Goal: Transaction & Acquisition: Book appointment/travel/reservation

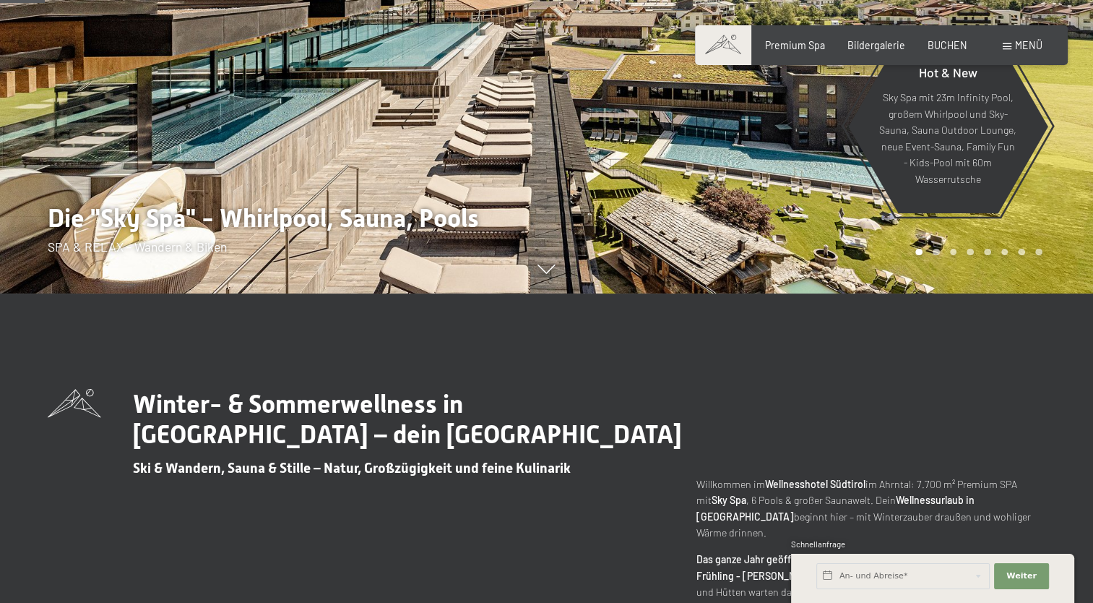
scroll to position [314, 0]
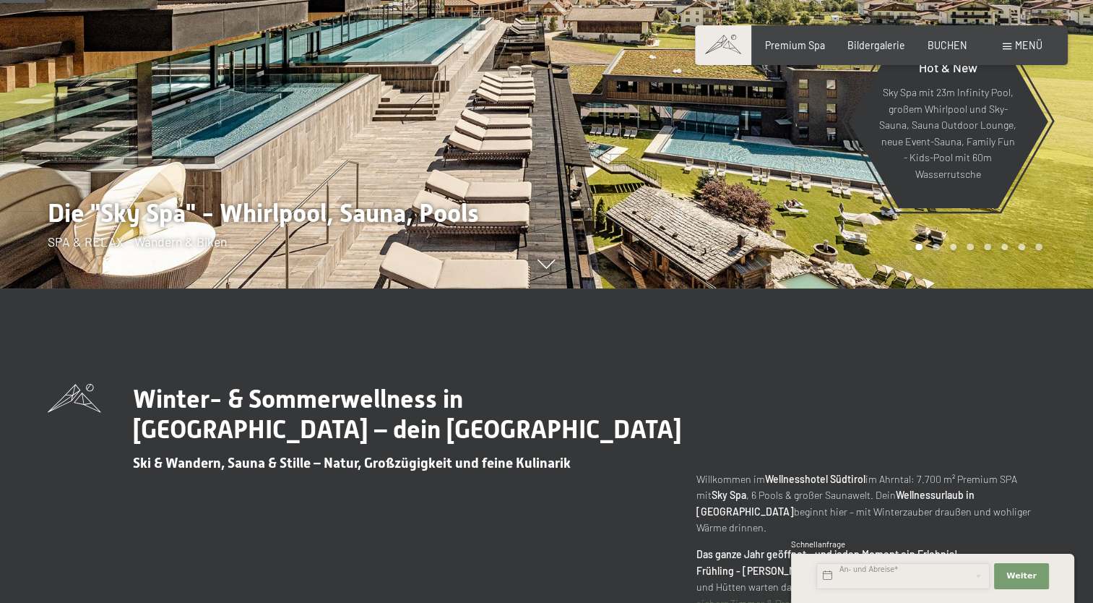
click at [858, 582] on input "text" at bounding box center [902, 576] width 173 height 26
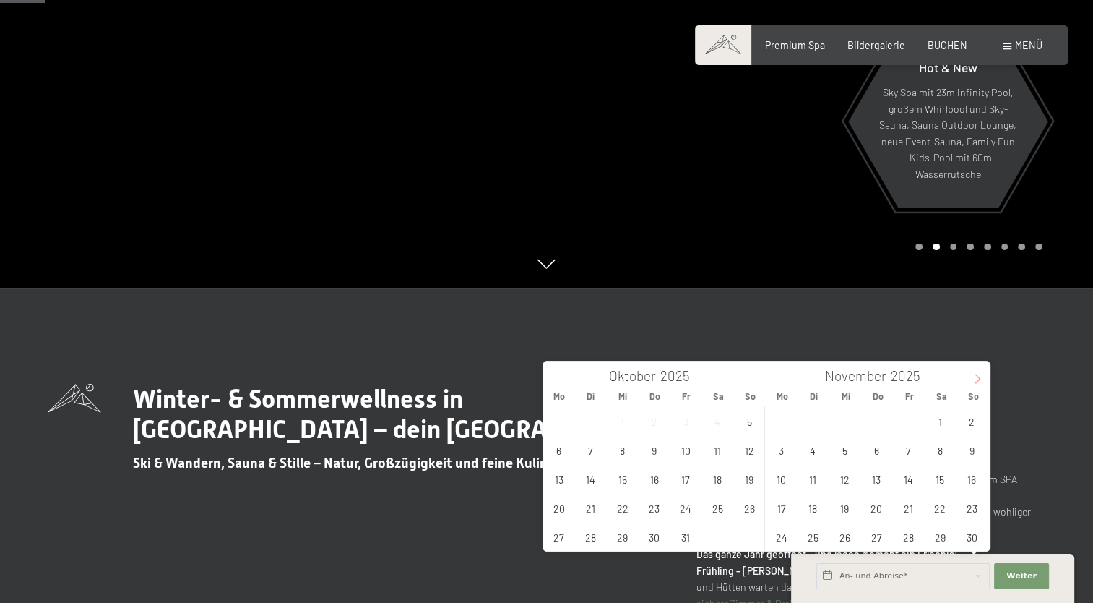
click at [971, 381] on span at bounding box center [977, 373] width 25 height 25
click at [975, 448] on span "14" at bounding box center [972, 450] width 28 height 28
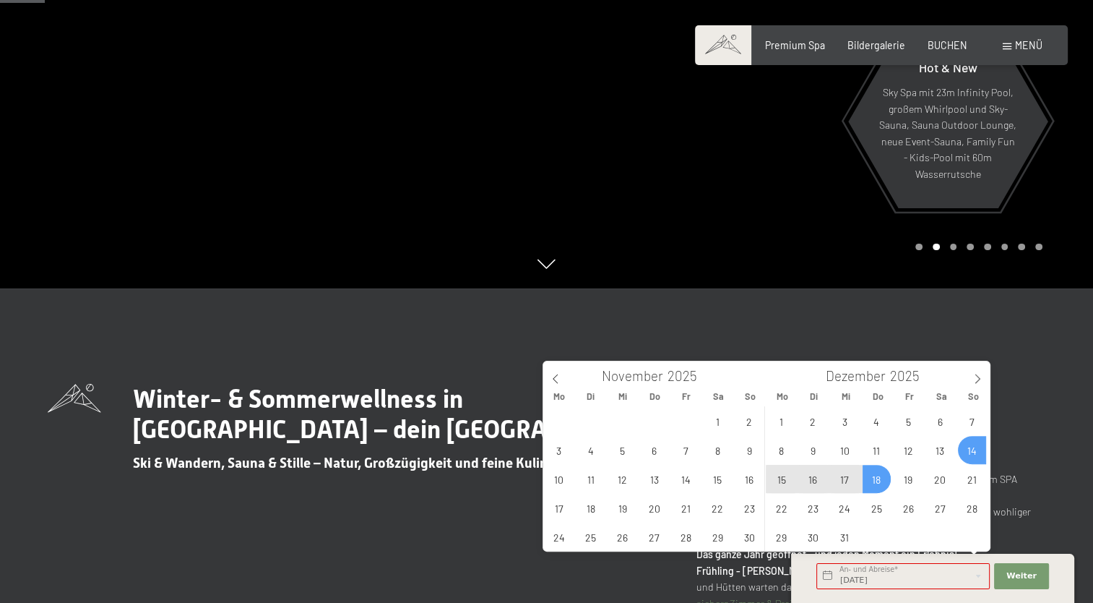
click at [878, 477] on span "18" at bounding box center [877, 479] width 28 height 28
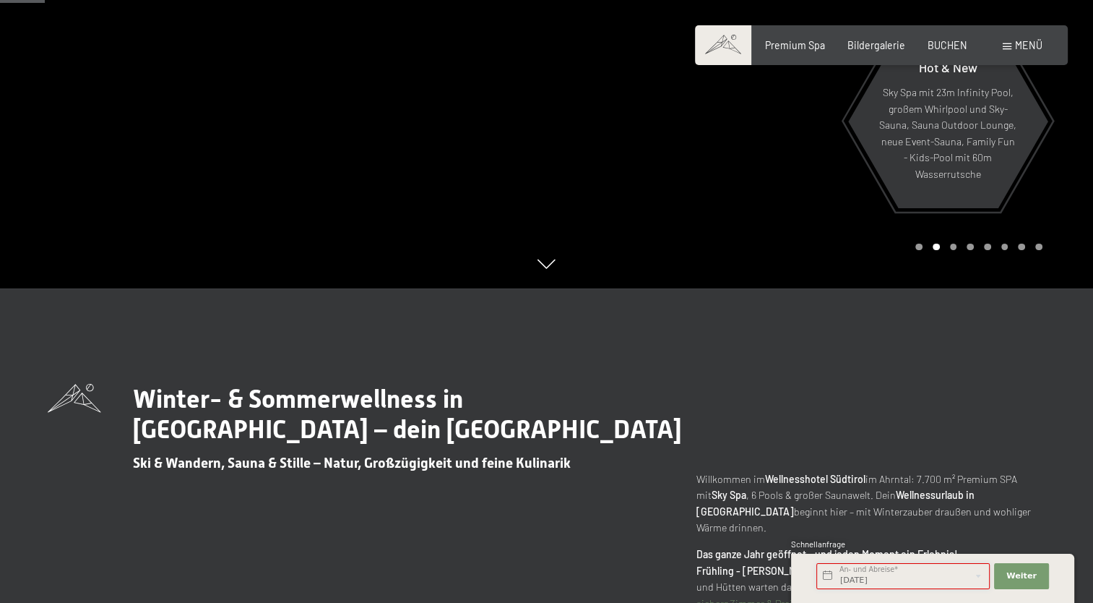
type input "[DATE] - [DATE]"
click at [1019, 568] on button "Weiter Adressfelder ausblenden" at bounding box center [1021, 576] width 55 height 26
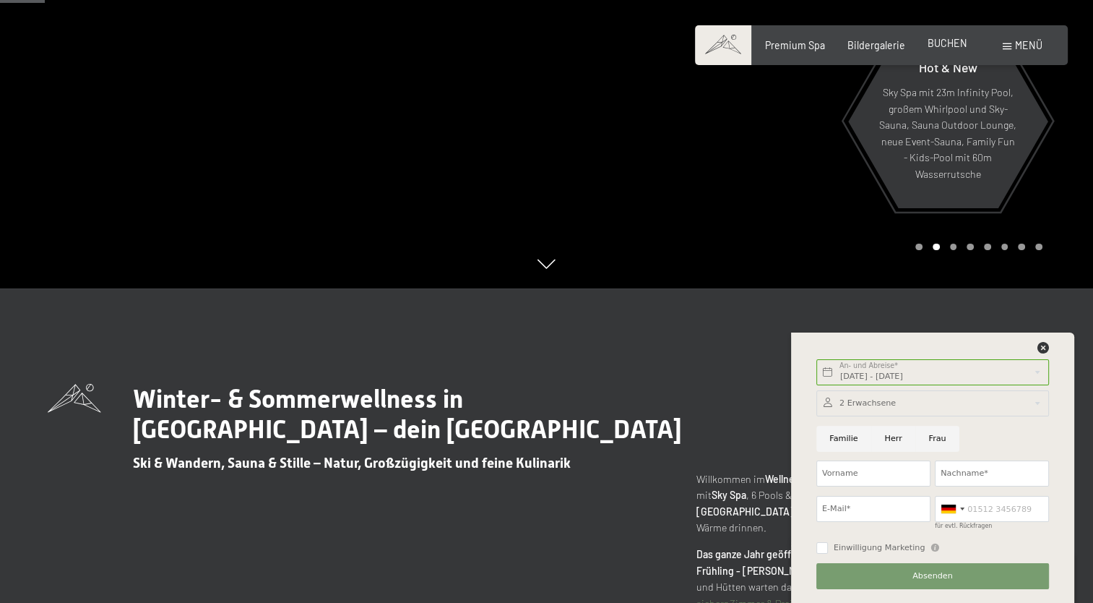
click at [954, 48] on span "BUCHEN" at bounding box center [948, 43] width 40 height 12
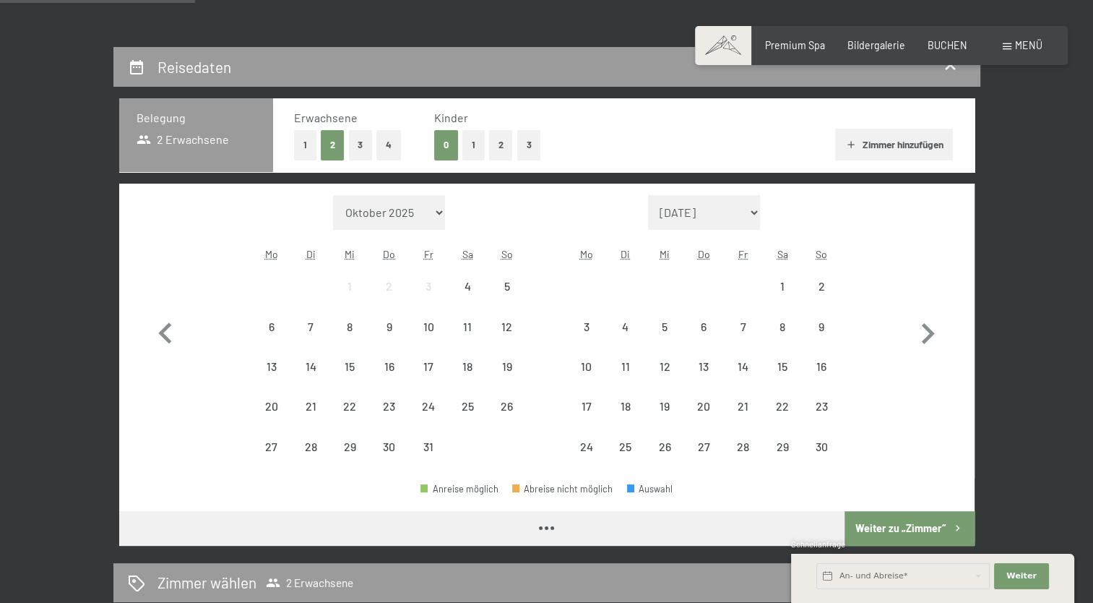
scroll to position [257, 0]
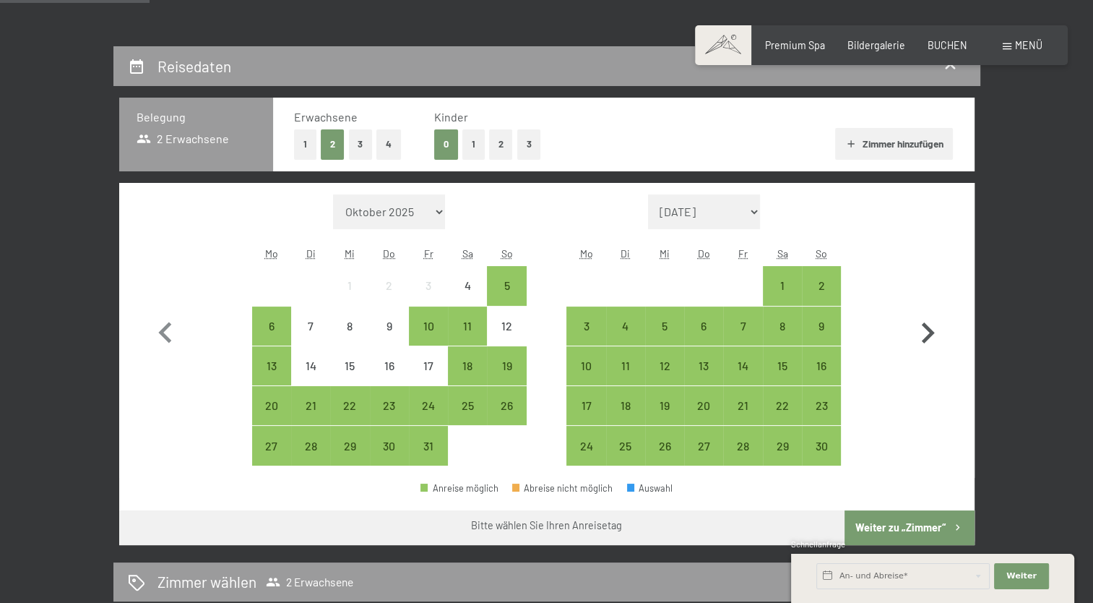
click at [912, 316] on icon "button" at bounding box center [928, 333] width 42 height 42
select select "2025-11-01"
select select "2025-12-01"
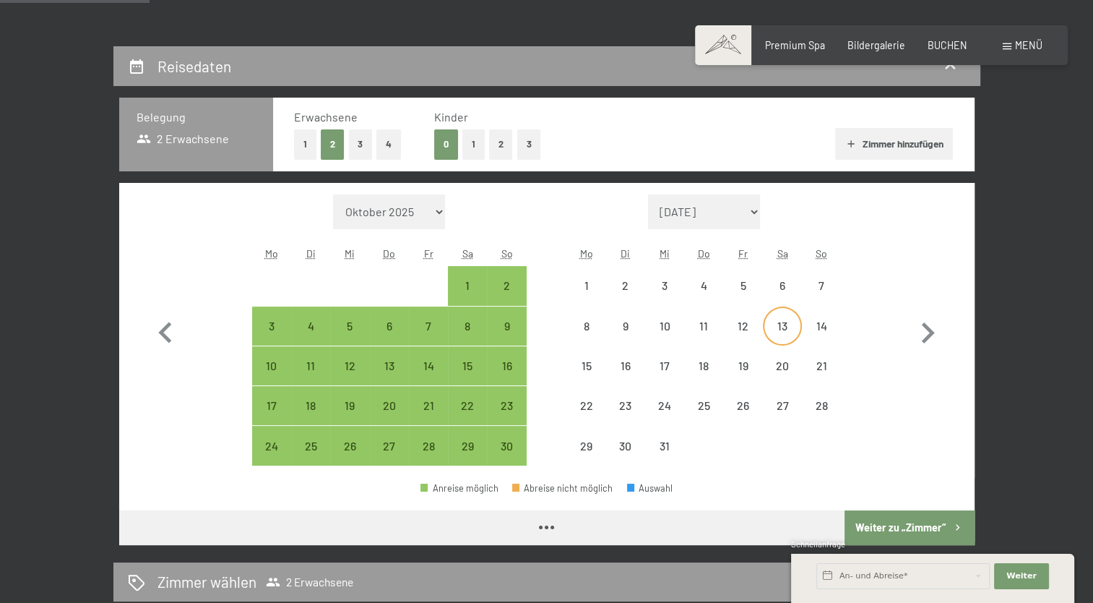
select select "2025-11-01"
select select "2025-12-01"
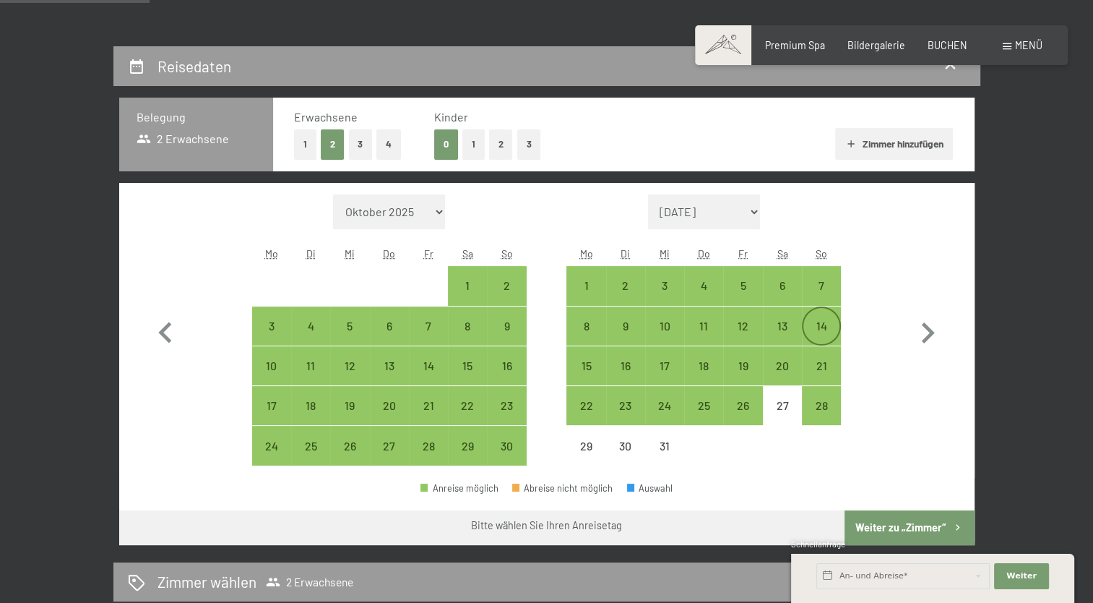
click at [814, 326] on div "14" at bounding box center [821, 338] width 36 height 36
select select "2025-11-01"
select select "2025-12-01"
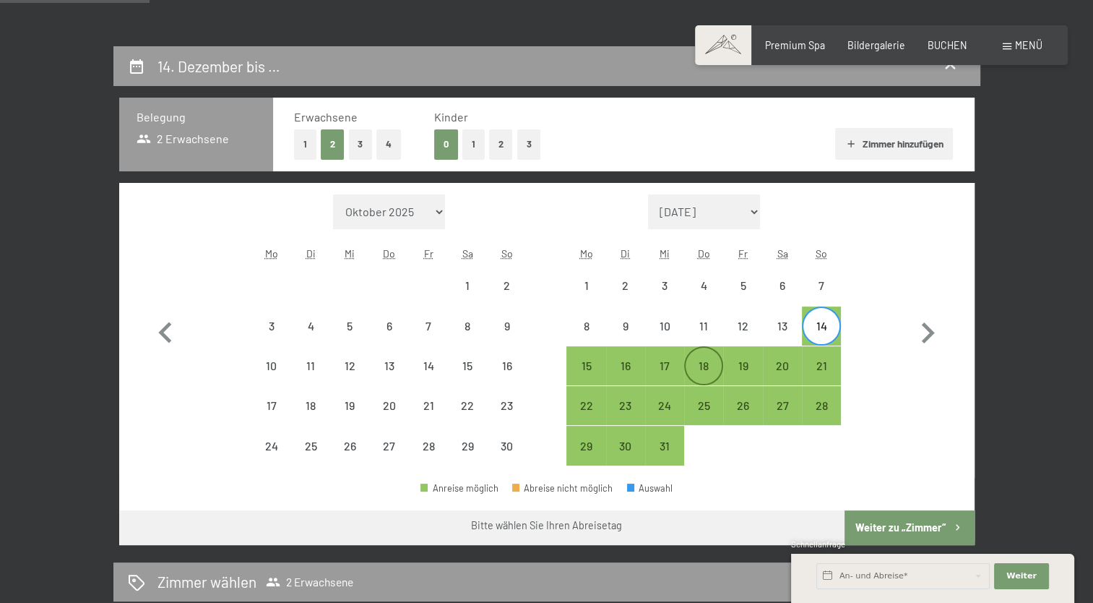
click at [715, 361] on div "18" at bounding box center [704, 378] width 36 height 36
select select "2025-11-01"
select select "2025-12-01"
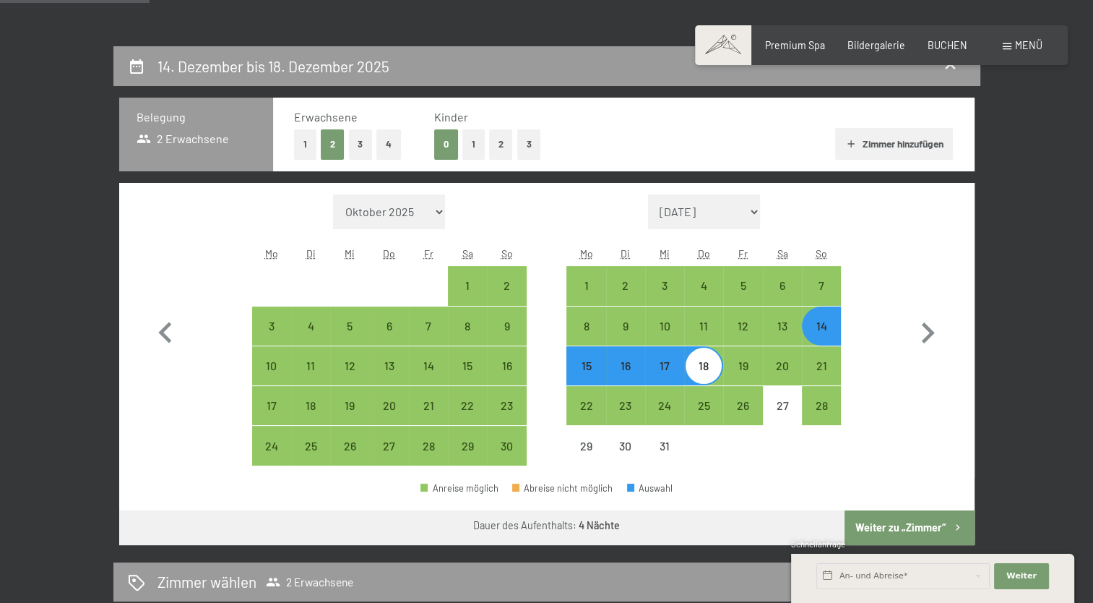
click at [872, 520] on button "Weiter zu „Zimmer“" at bounding box center [909, 527] width 129 height 35
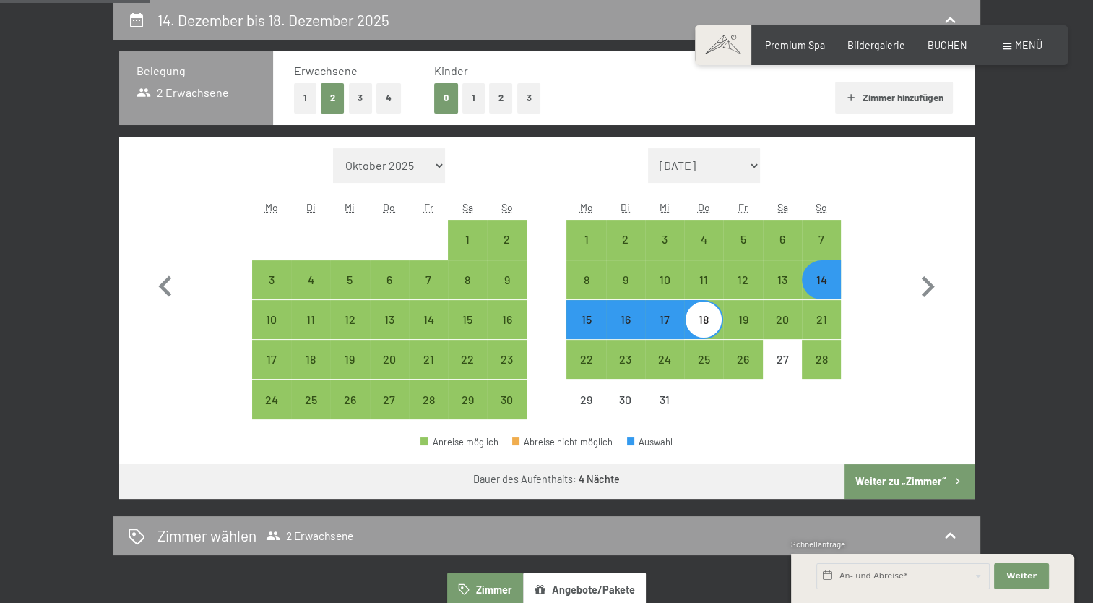
select select "2025-11-01"
select select "2025-12-01"
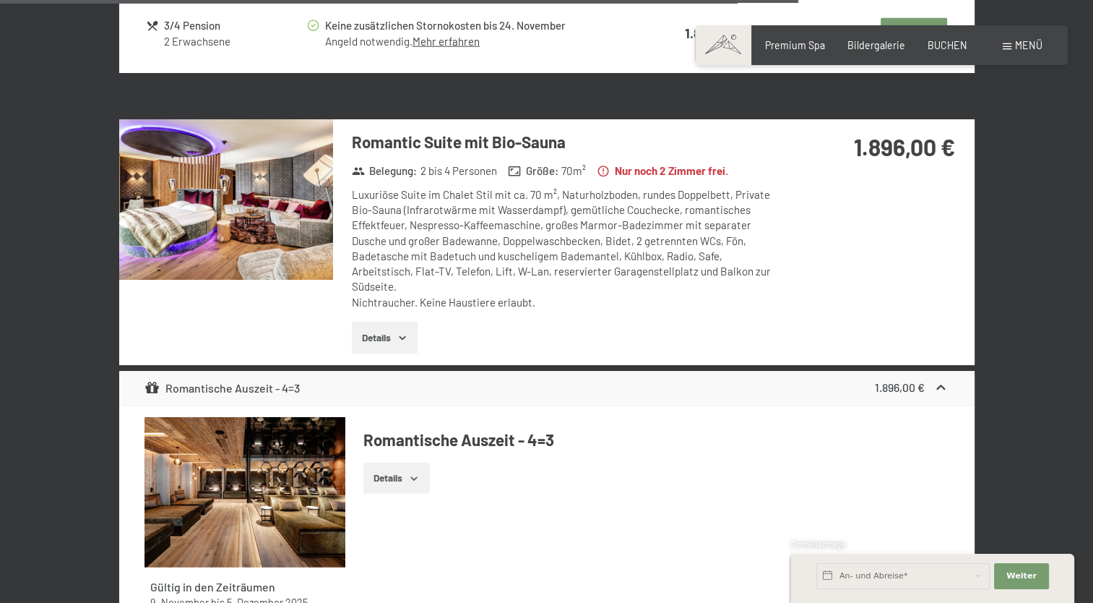
scroll to position [3601, 0]
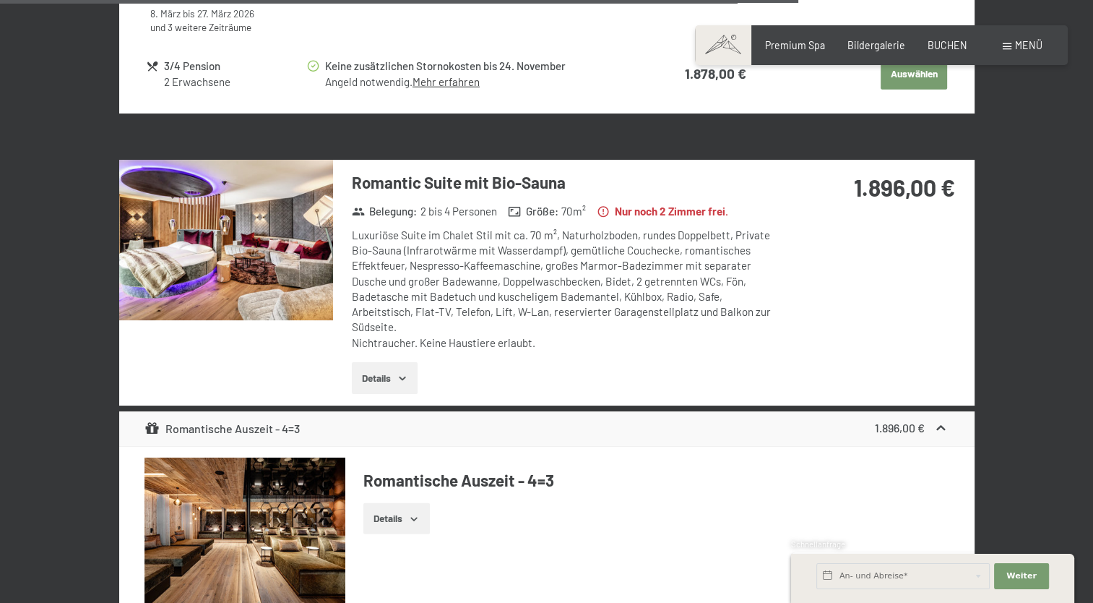
click at [414, 362] on button "Details" at bounding box center [385, 378] width 66 height 32
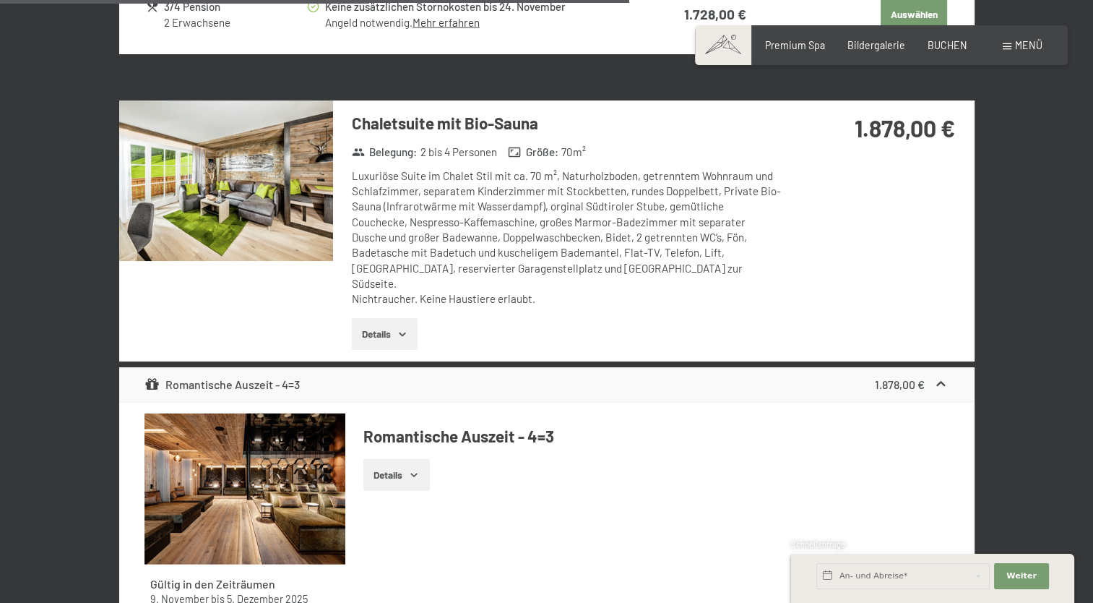
scroll to position [2962, 0]
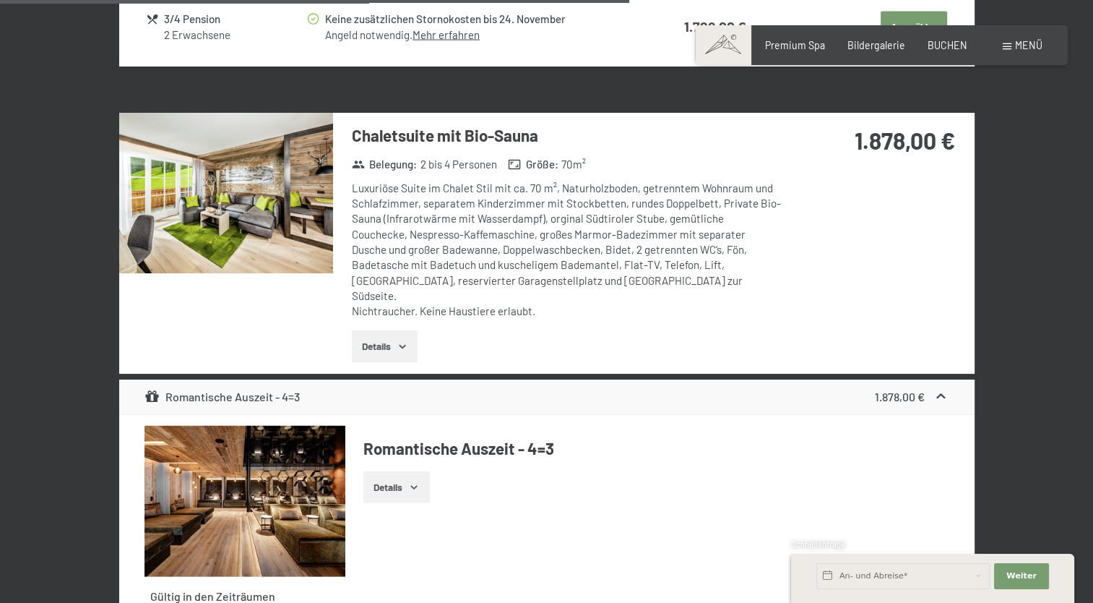
click at [402, 340] on icon "button" at bounding box center [403, 346] width 12 height 12
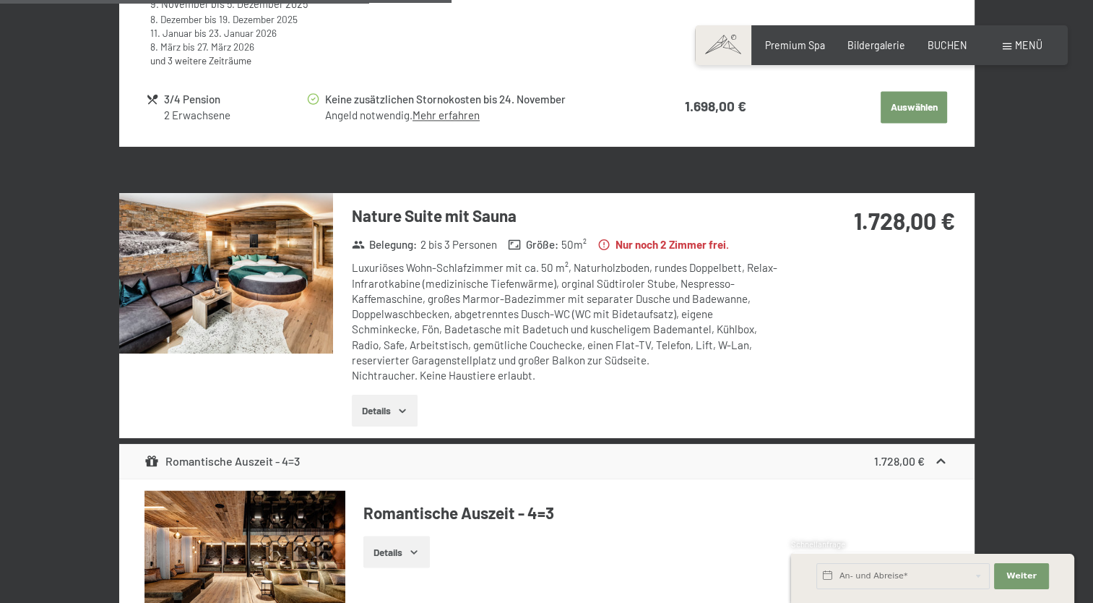
scroll to position [2210, 0]
click at [386, 409] on button "Details" at bounding box center [385, 411] width 66 height 32
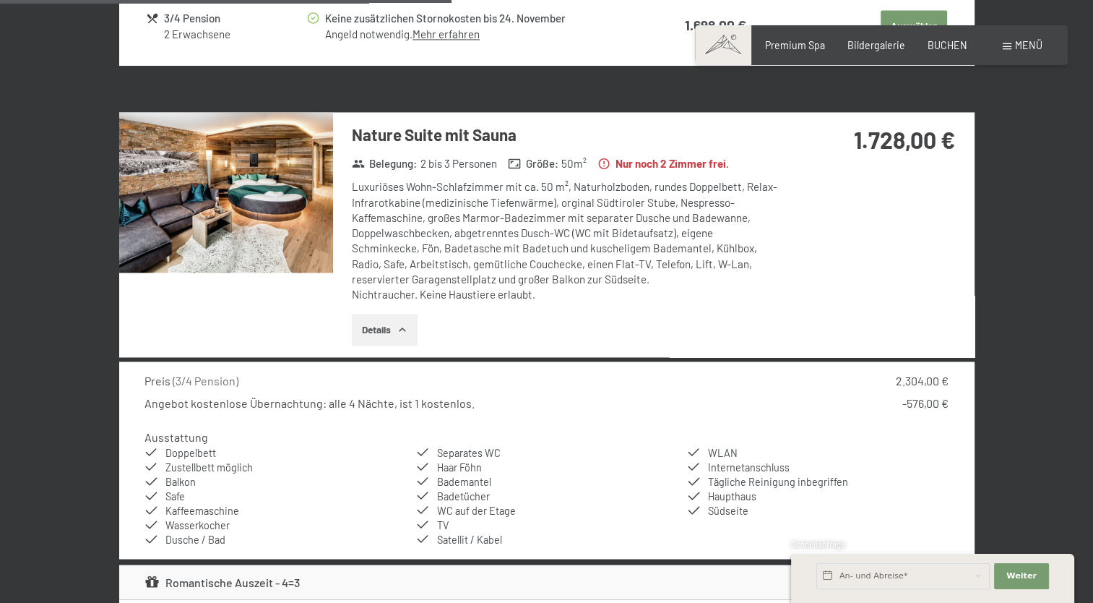
scroll to position [2290, 0]
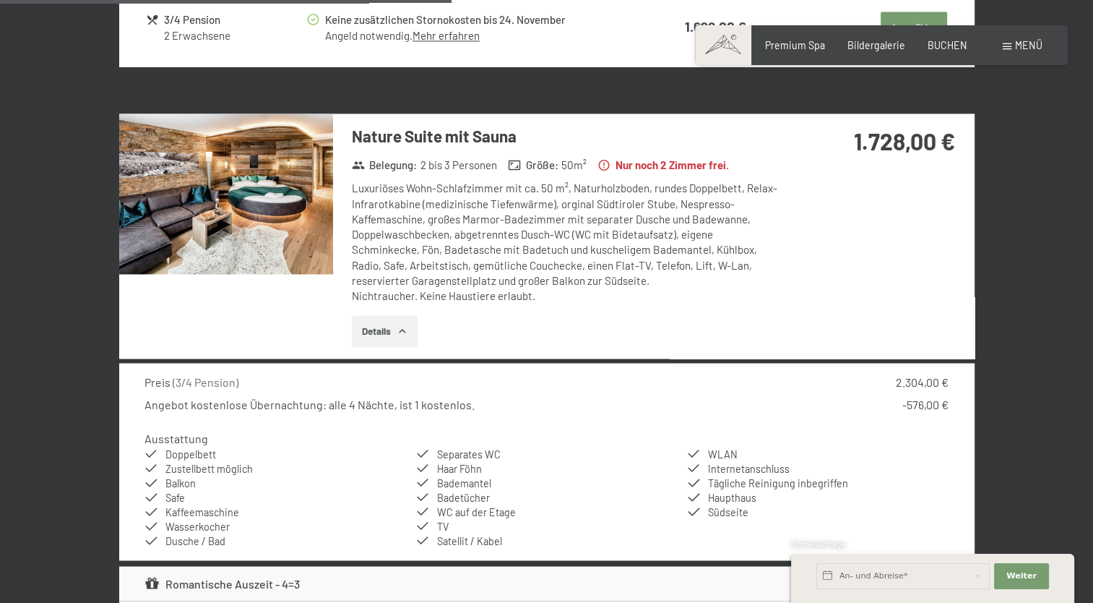
click at [294, 242] on img at bounding box center [226, 193] width 214 height 160
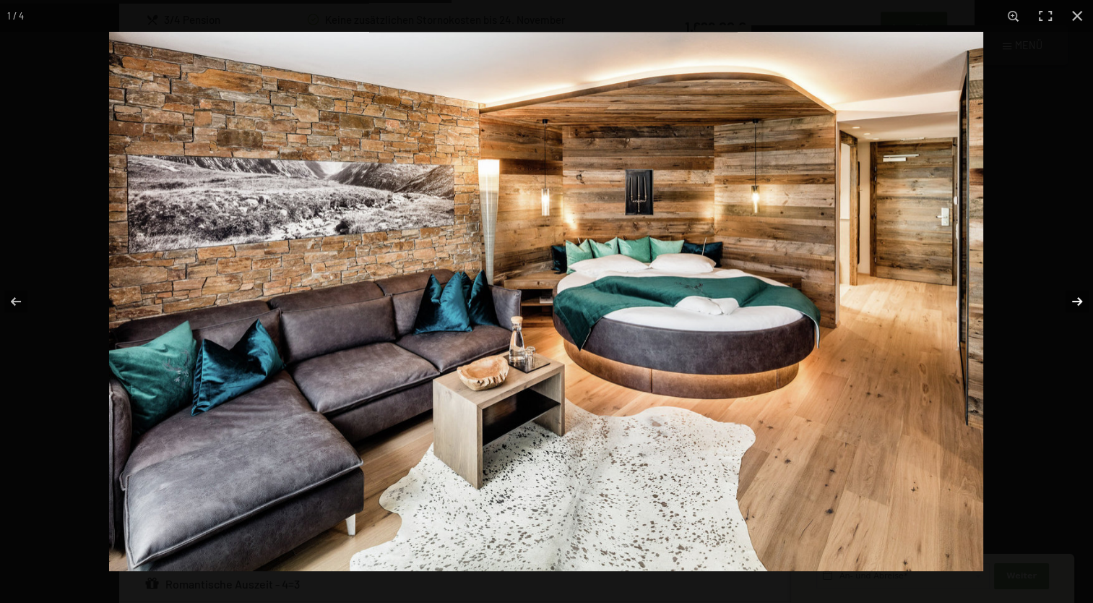
click at [1069, 303] on button "button" at bounding box center [1068, 301] width 51 height 72
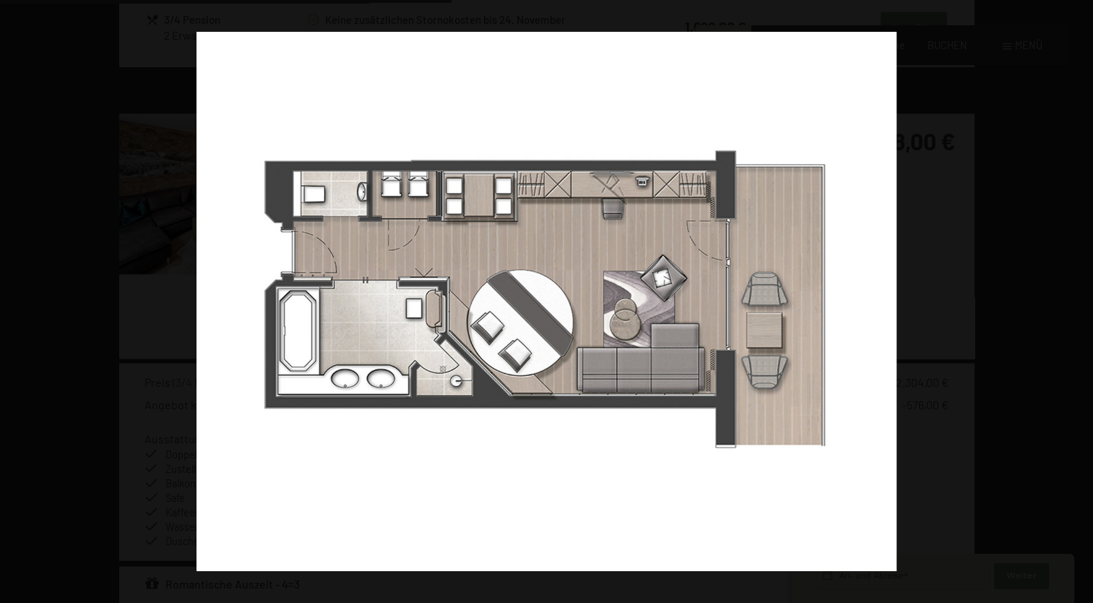
click at [1069, 303] on button "button" at bounding box center [1068, 301] width 51 height 72
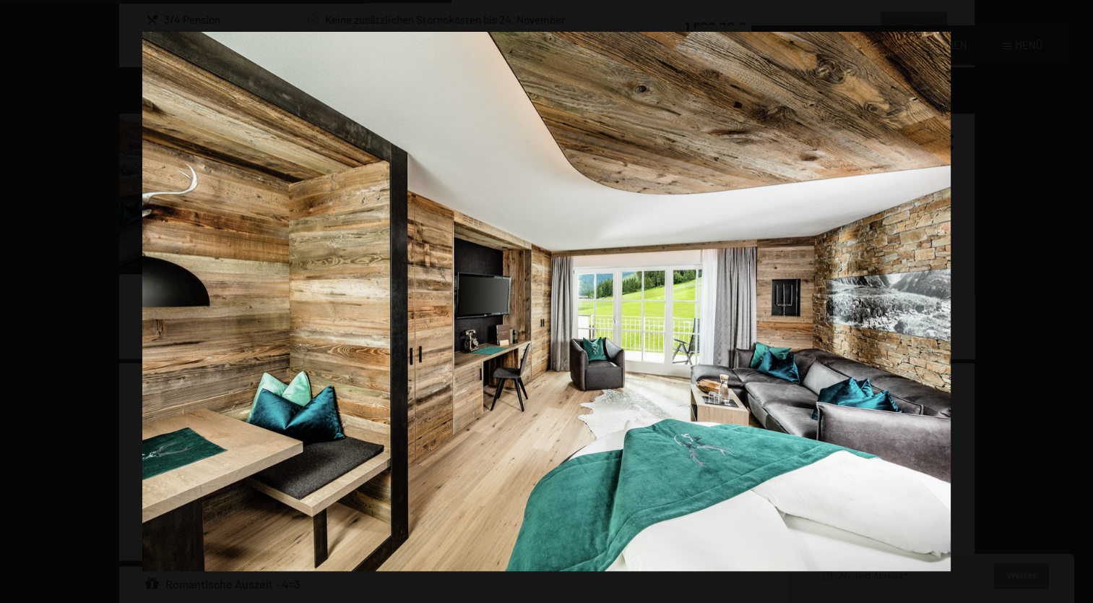
click at [1069, 303] on button "button" at bounding box center [1068, 301] width 51 height 72
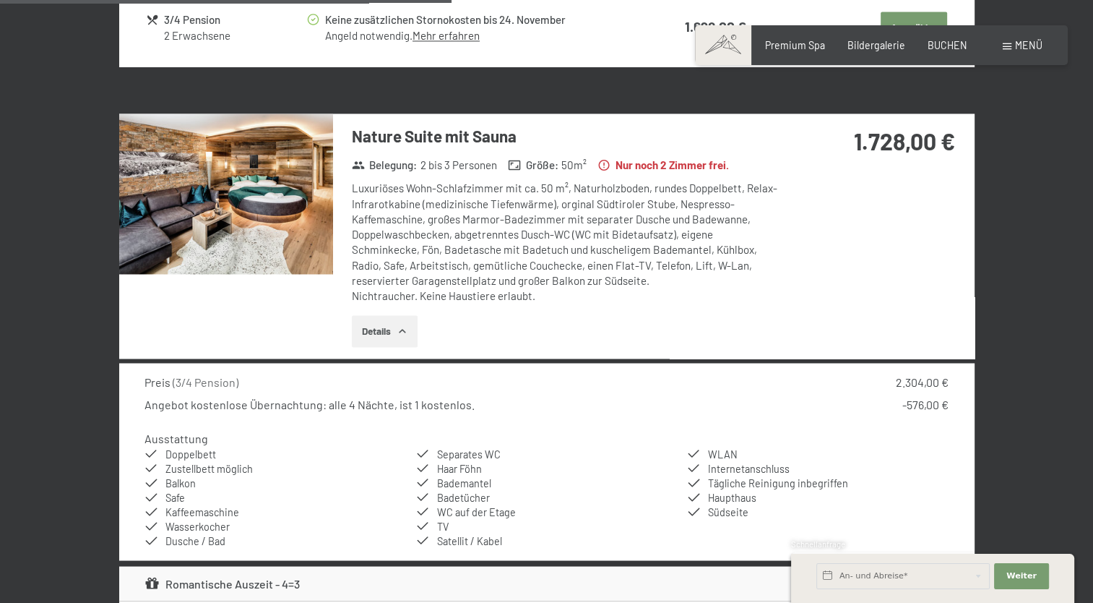
click at [0, 0] on button "button" at bounding box center [0, 0] width 0 height 0
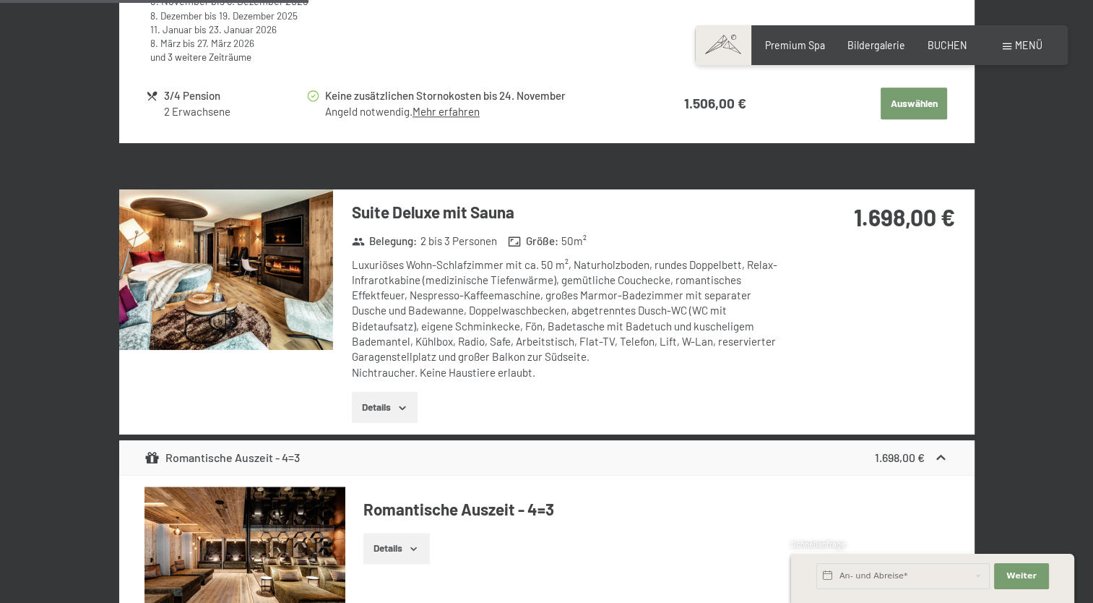
scroll to position [1543, 0]
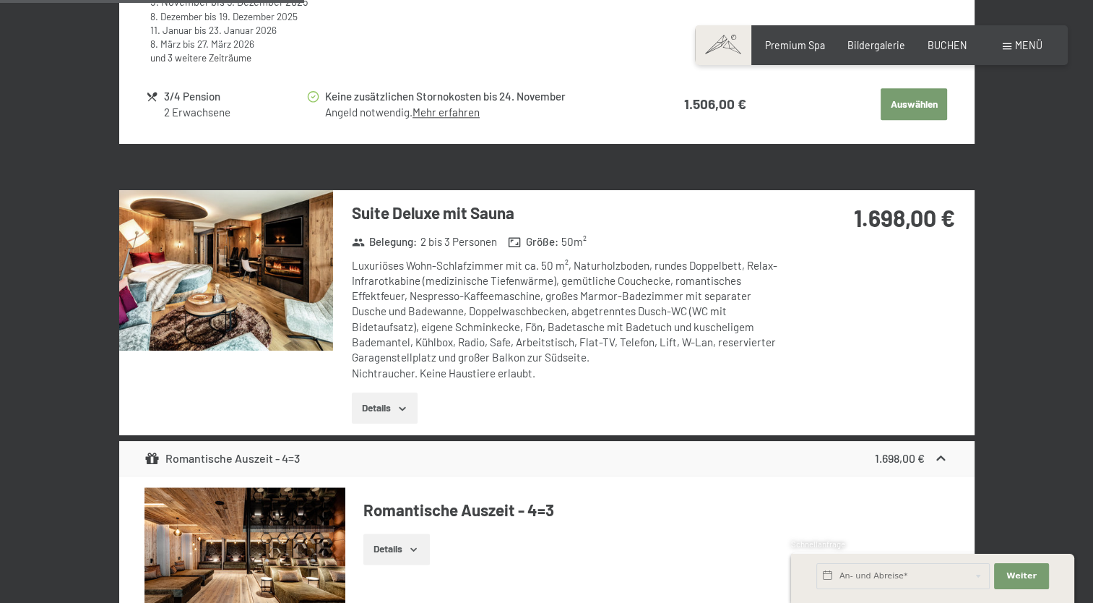
click at [266, 285] on img at bounding box center [226, 270] width 214 height 160
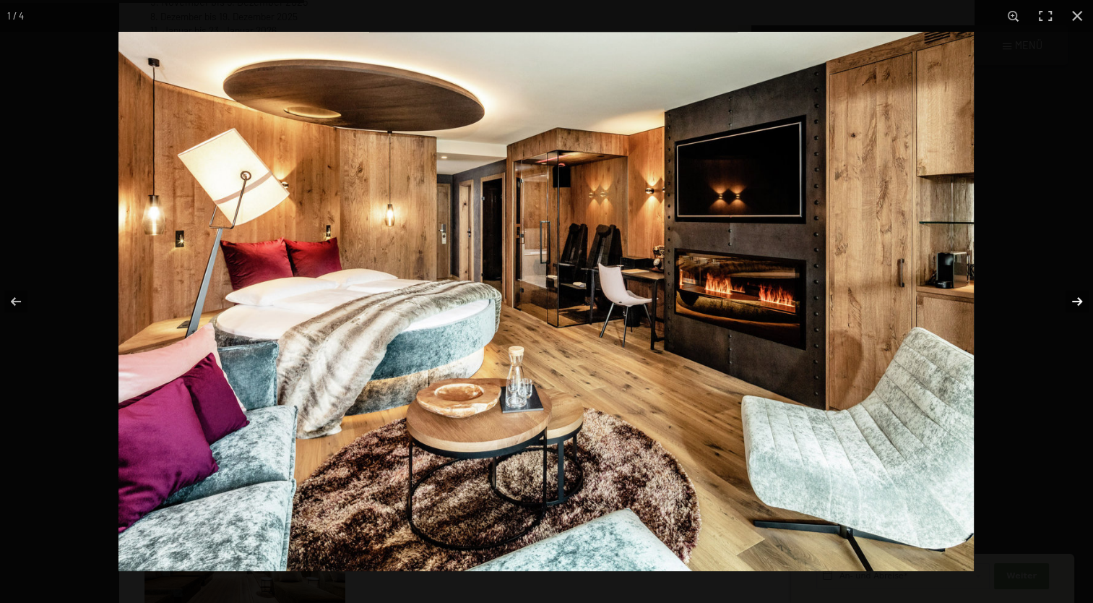
click at [1069, 296] on button "button" at bounding box center [1068, 301] width 51 height 72
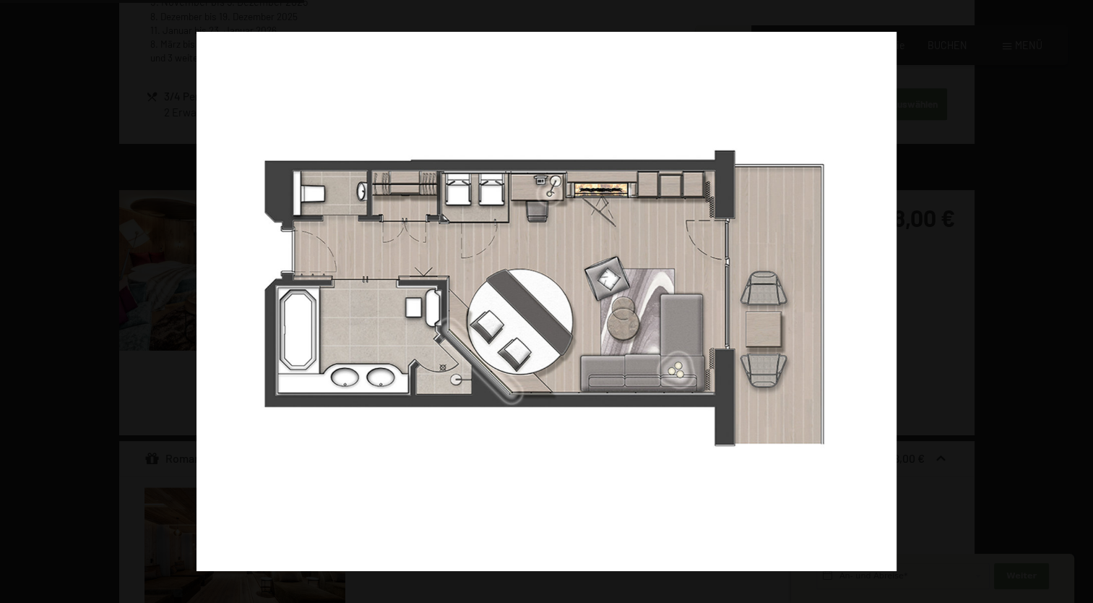
click at [1069, 296] on button "button" at bounding box center [1068, 301] width 51 height 72
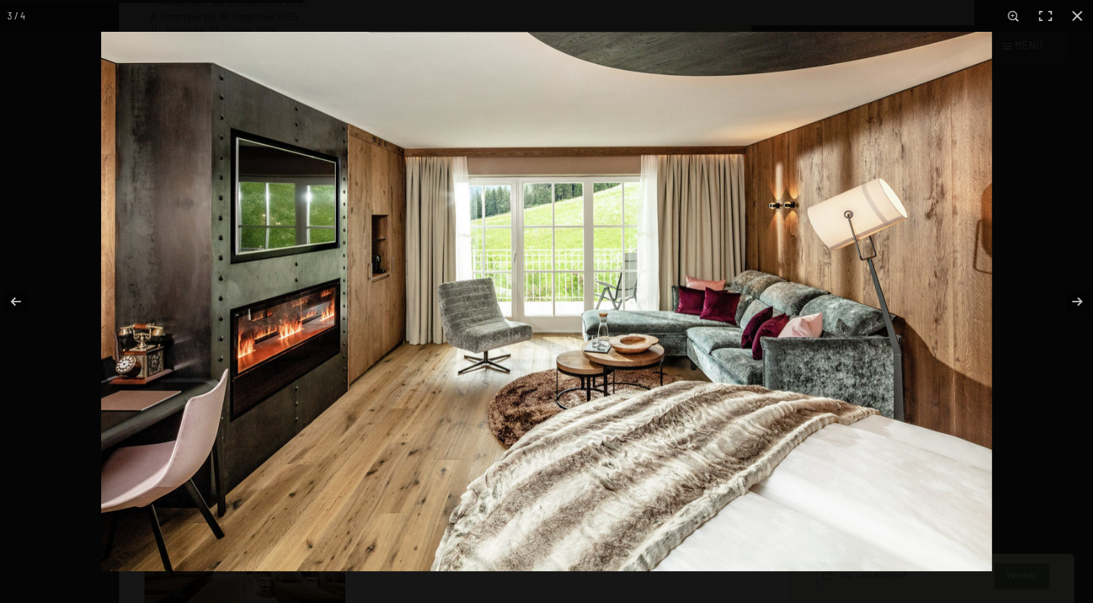
click at [991, 259] on img at bounding box center [546, 301] width 891 height 539
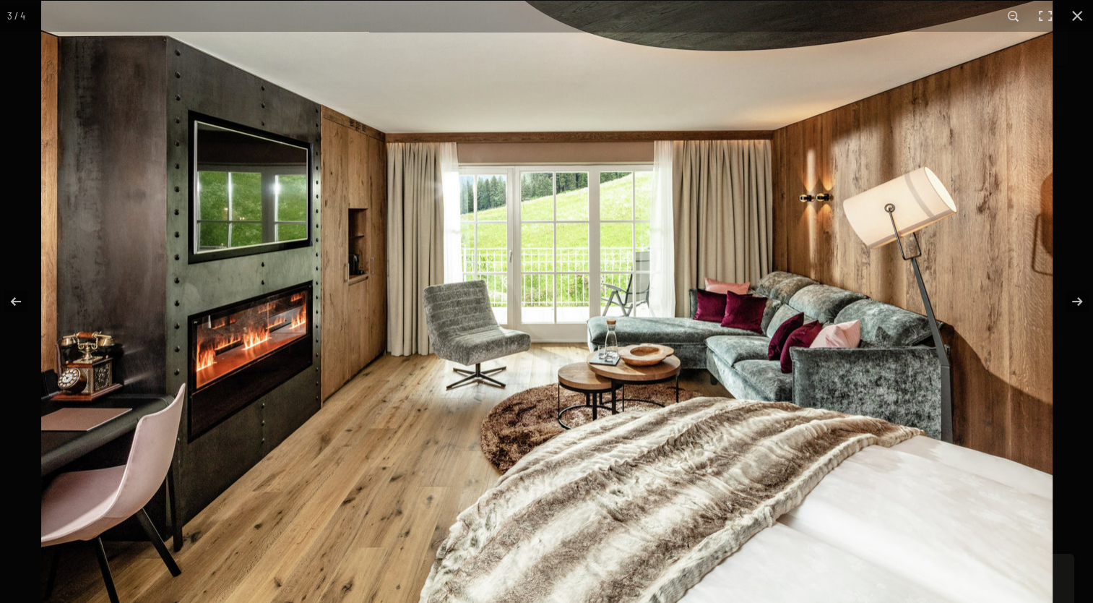
click at [991, 259] on img at bounding box center [547, 307] width 1012 height 612
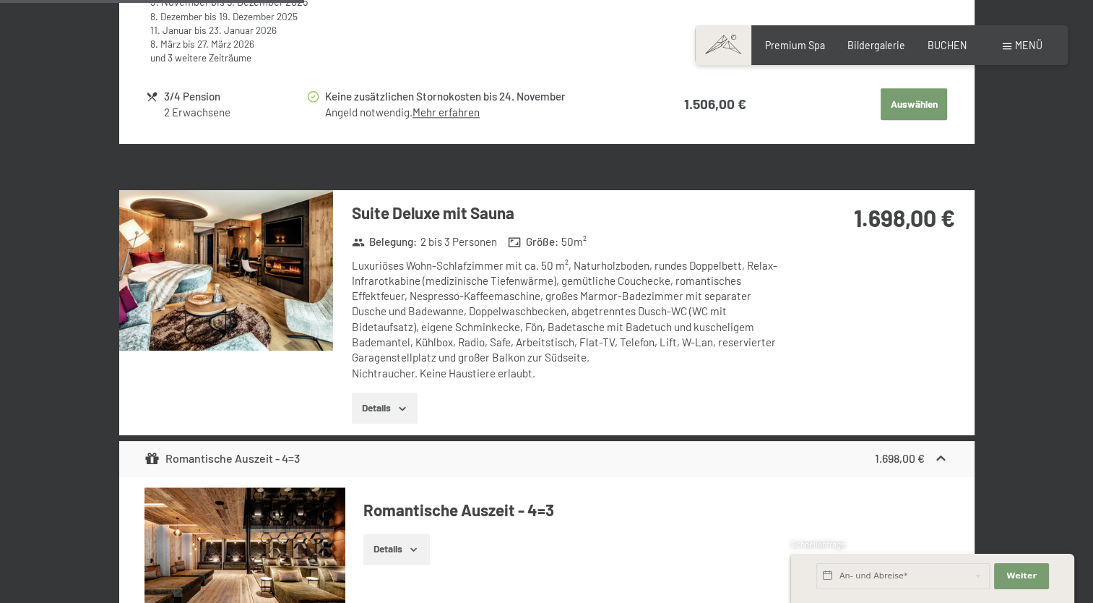
click at [0, 0] on button "button" at bounding box center [0, 0] width 0 height 0
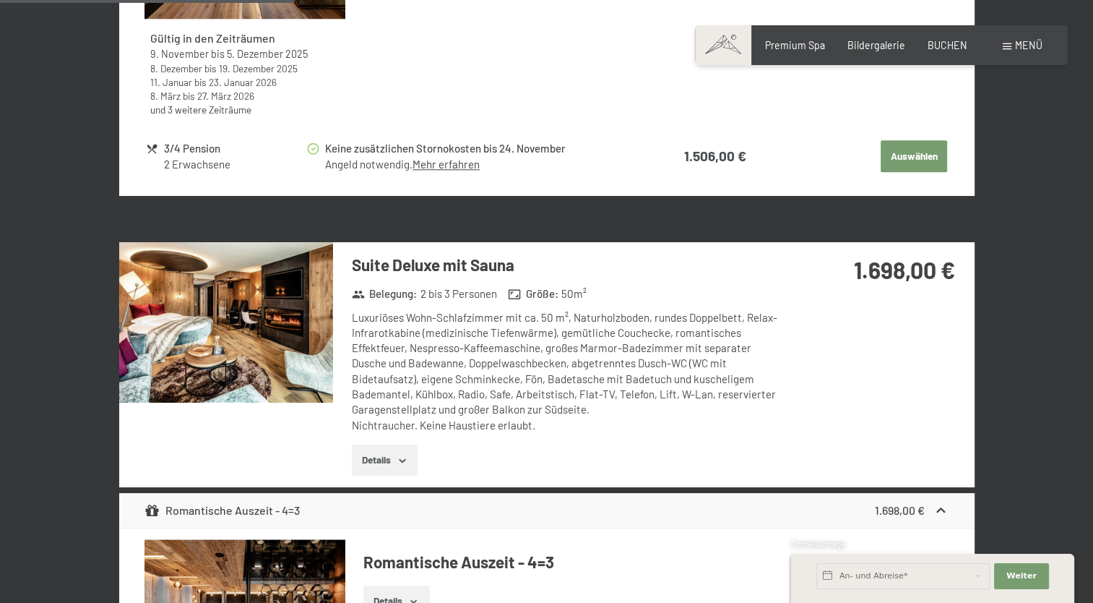
scroll to position [1491, 0]
click at [288, 348] on img at bounding box center [226, 321] width 214 height 160
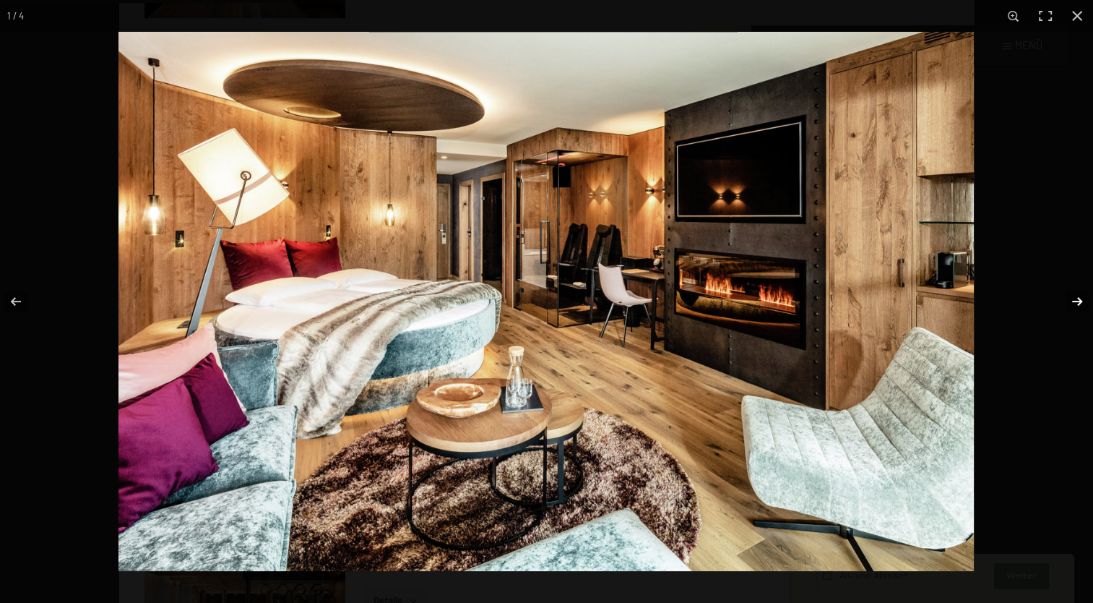
click at [1077, 312] on button "button" at bounding box center [1068, 301] width 51 height 72
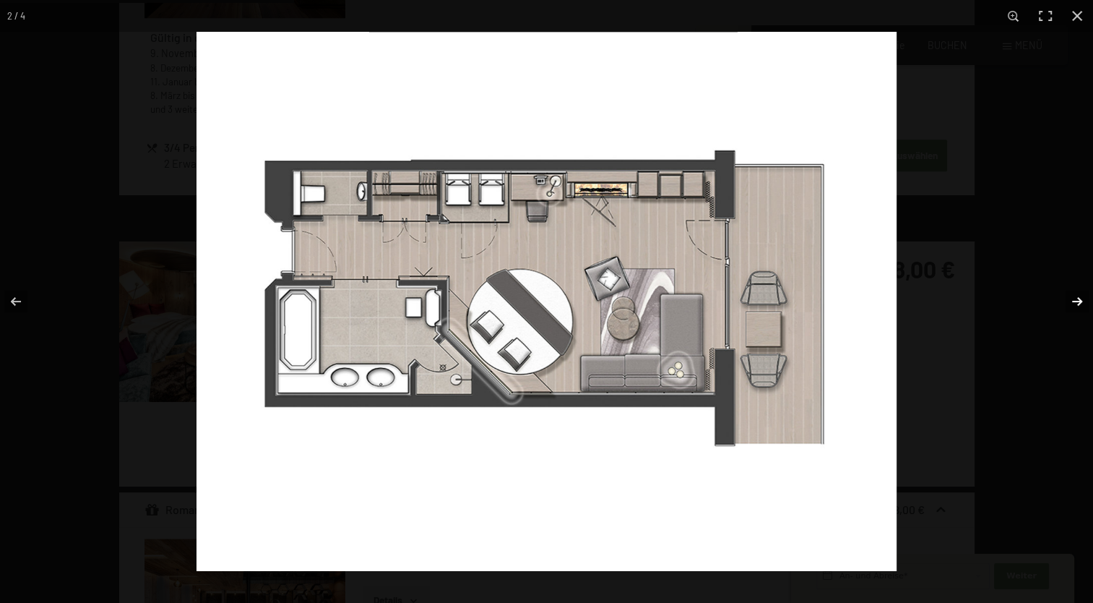
click at [1077, 312] on button "button" at bounding box center [1068, 301] width 51 height 72
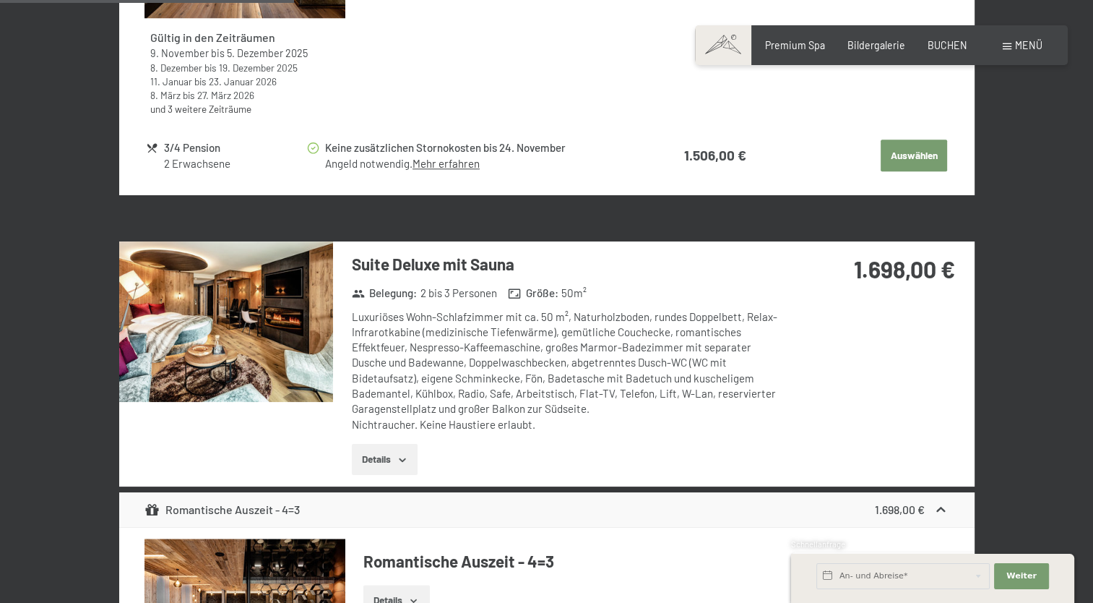
click at [0, 0] on button "button" at bounding box center [0, 0] width 0 height 0
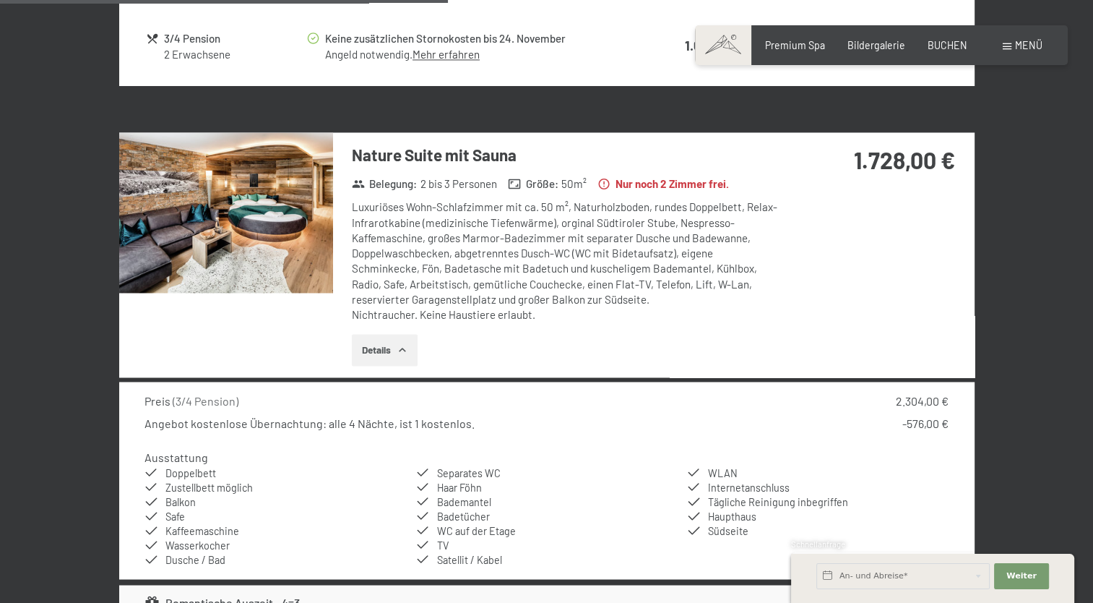
scroll to position [2273, 0]
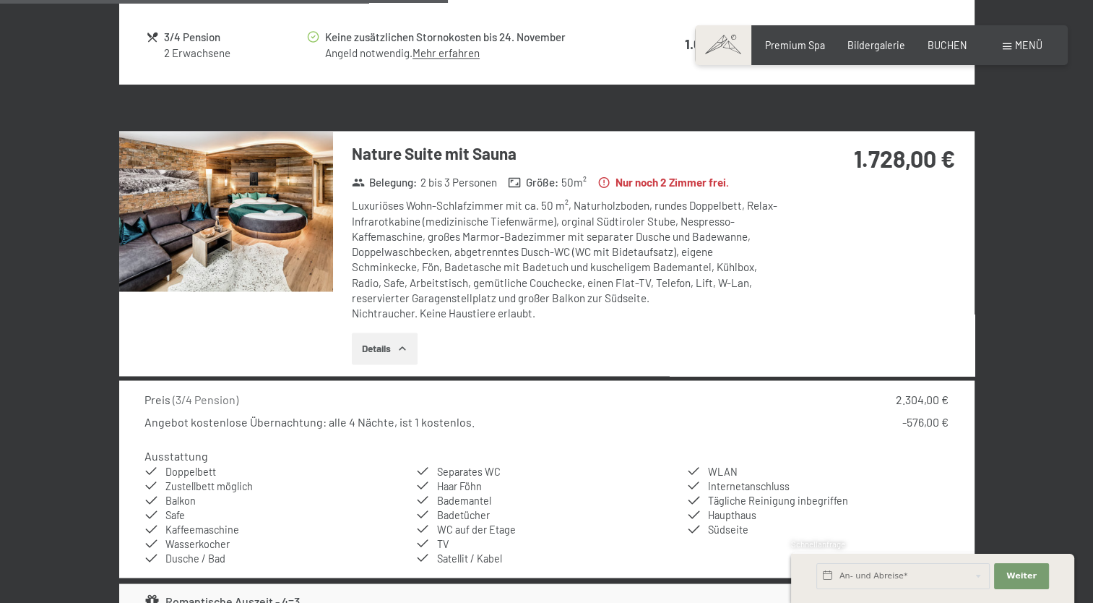
click at [257, 217] on img at bounding box center [226, 211] width 214 height 160
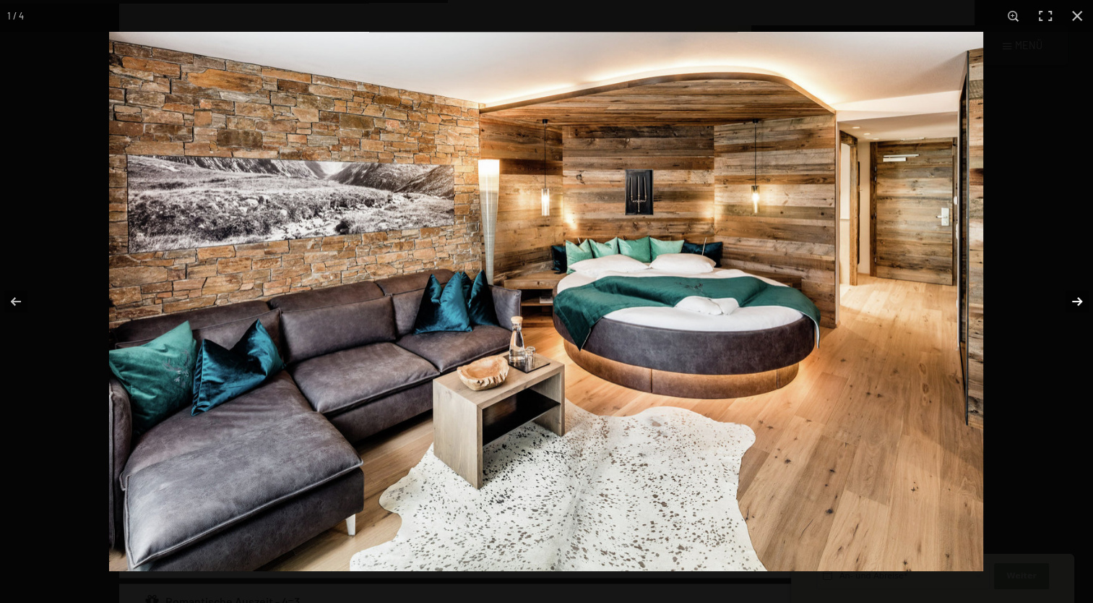
click at [1070, 311] on button "button" at bounding box center [1068, 301] width 51 height 72
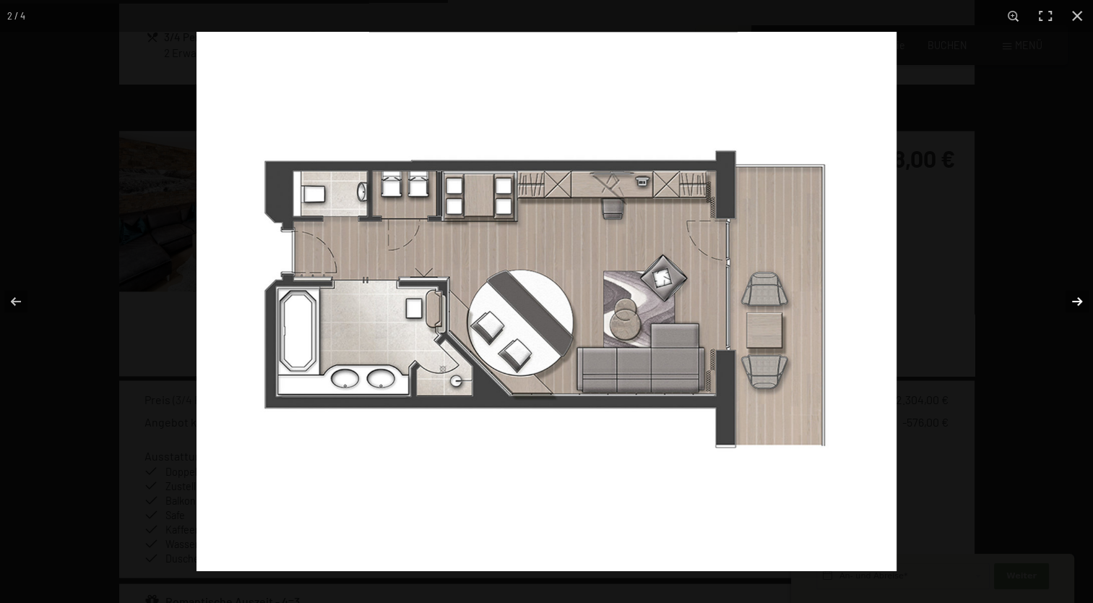
click at [1070, 311] on button "button" at bounding box center [1068, 301] width 51 height 72
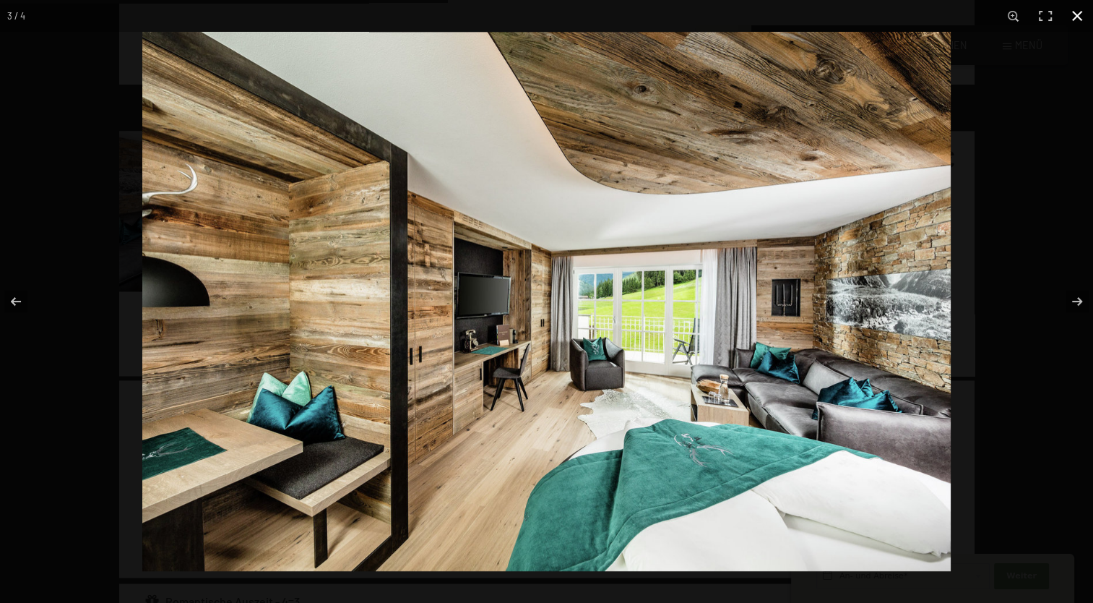
click at [1076, 23] on button "button" at bounding box center [1077, 16] width 32 height 32
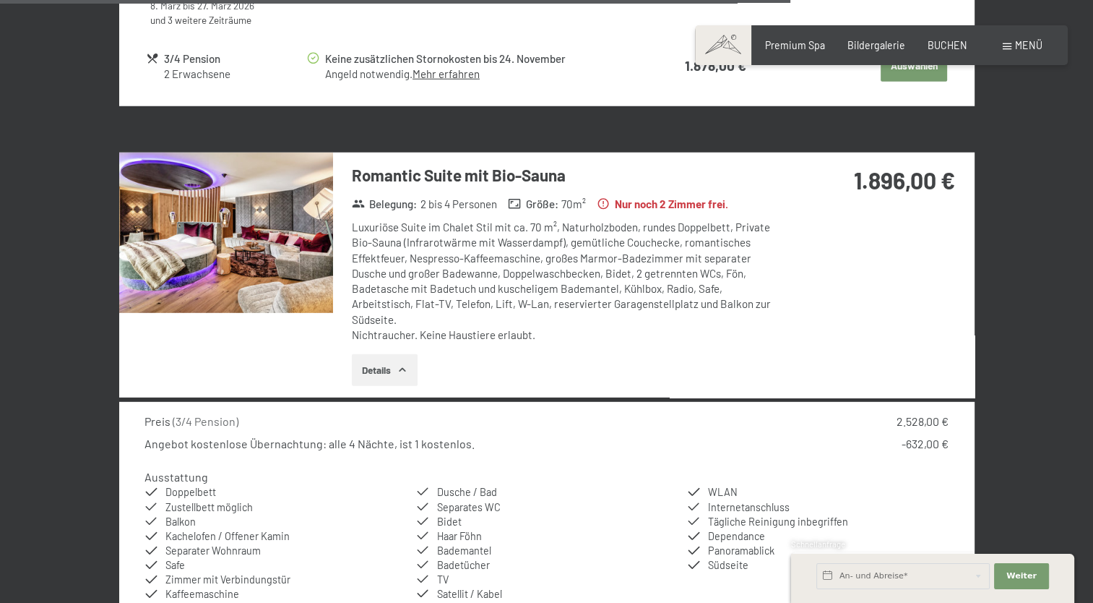
scroll to position [4013, 0]
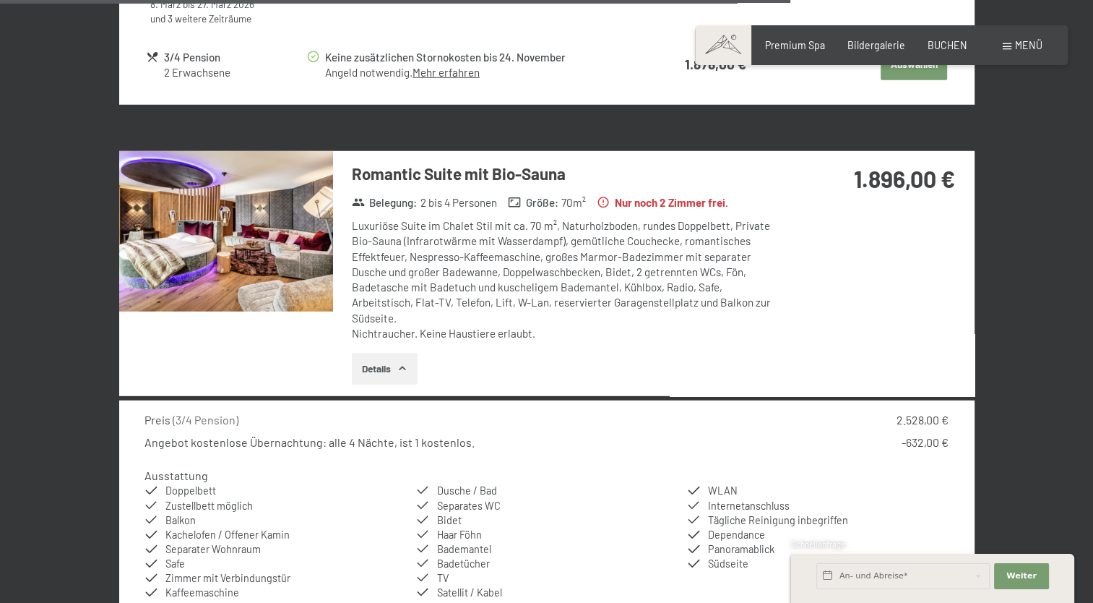
click at [312, 233] on img at bounding box center [226, 231] width 214 height 160
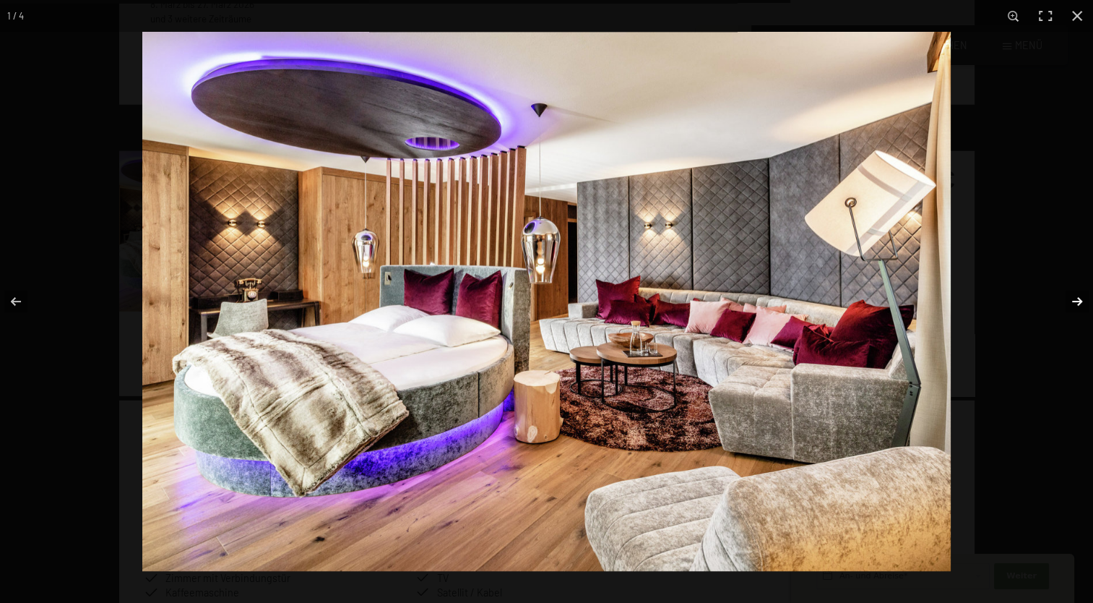
click at [1059, 316] on button "button" at bounding box center [1068, 301] width 51 height 72
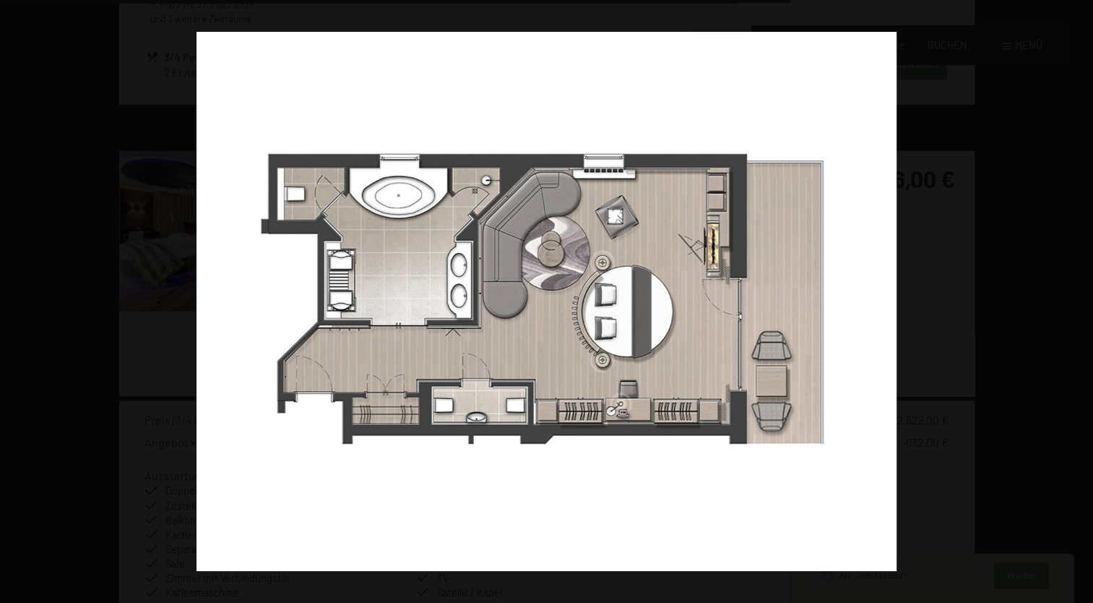
click at [1059, 316] on button "button" at bounding box center [1068, 301] width 51 height 72
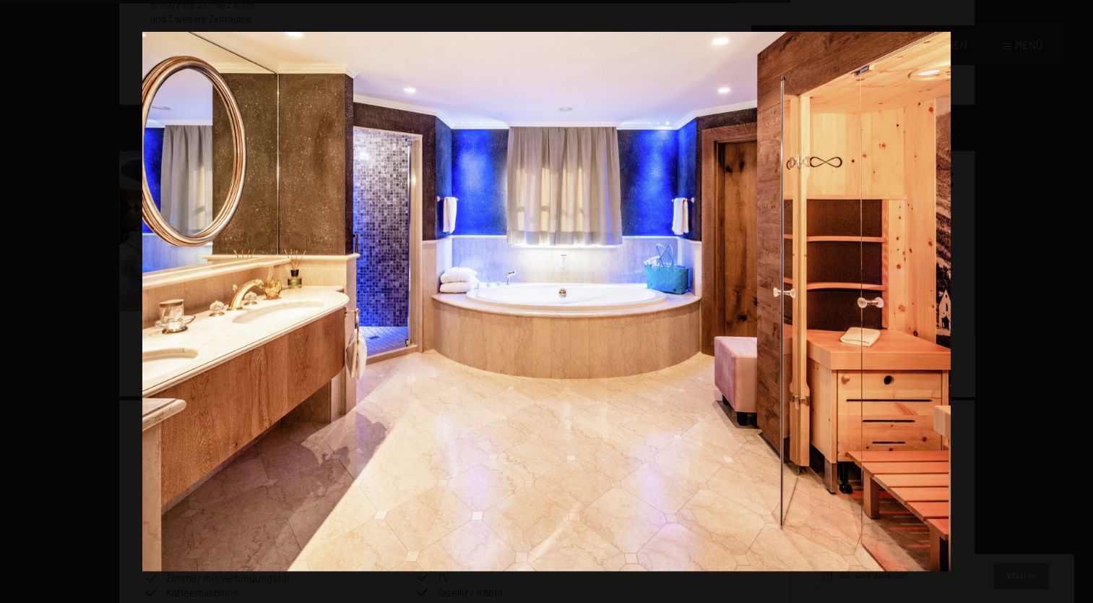
click at [1059, 316] on button "button" at bounding box center [1068, 301] width 51 height 72
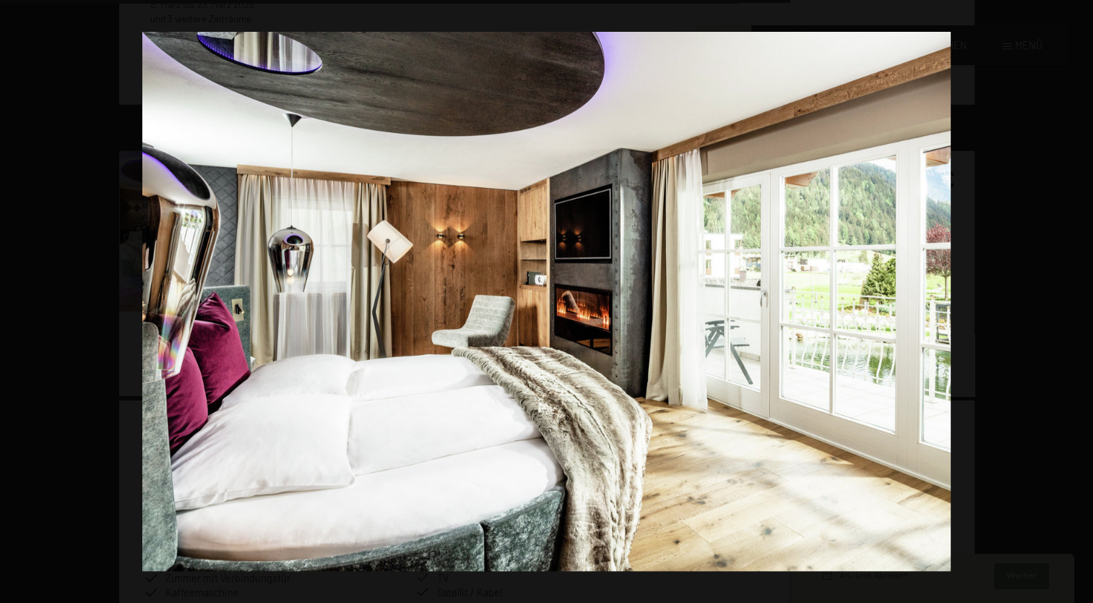
click at [1059, 316] on button "button" at bounding box center [1068, 301] width 51 height 72
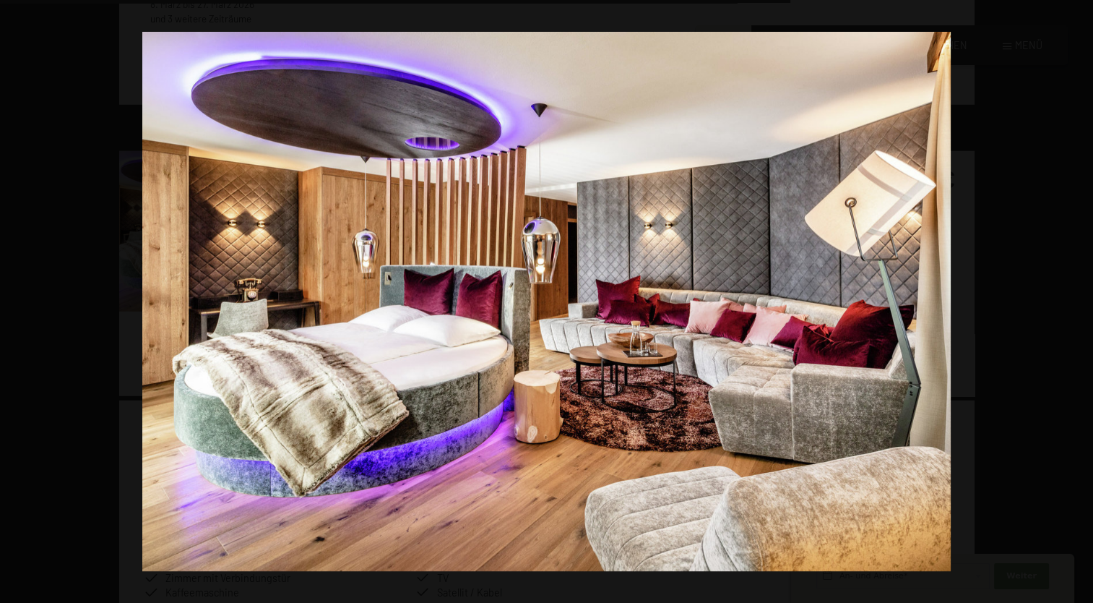
click at [1059, 316] on button "button" at bounding box center [1068, 301] width 51 height 72
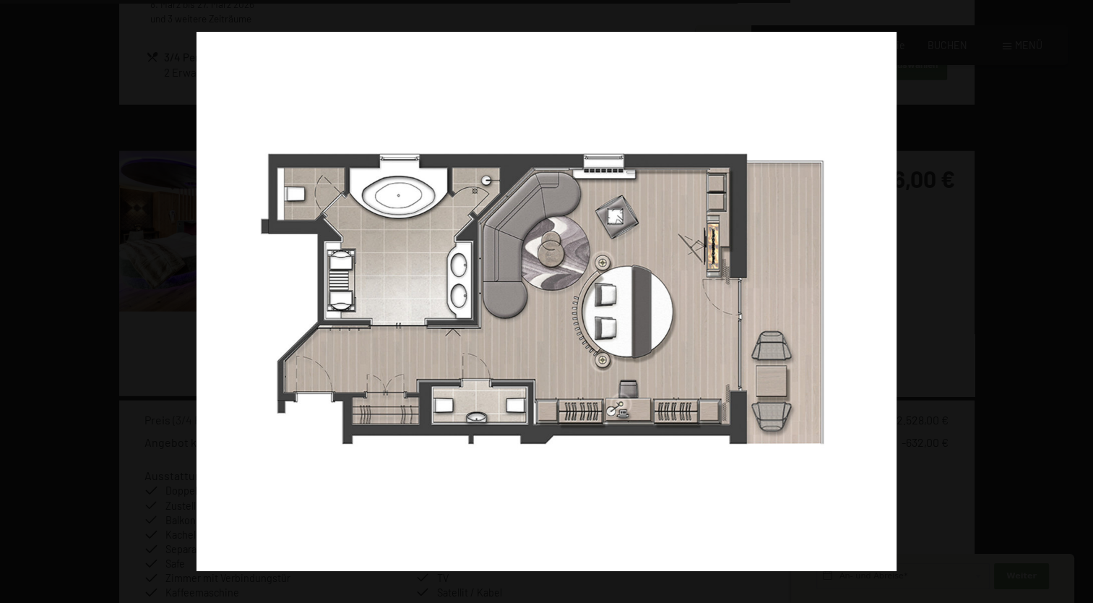
click at [1059, 316] on button "button" at bounding box center [1068, 301] width 51 height 72
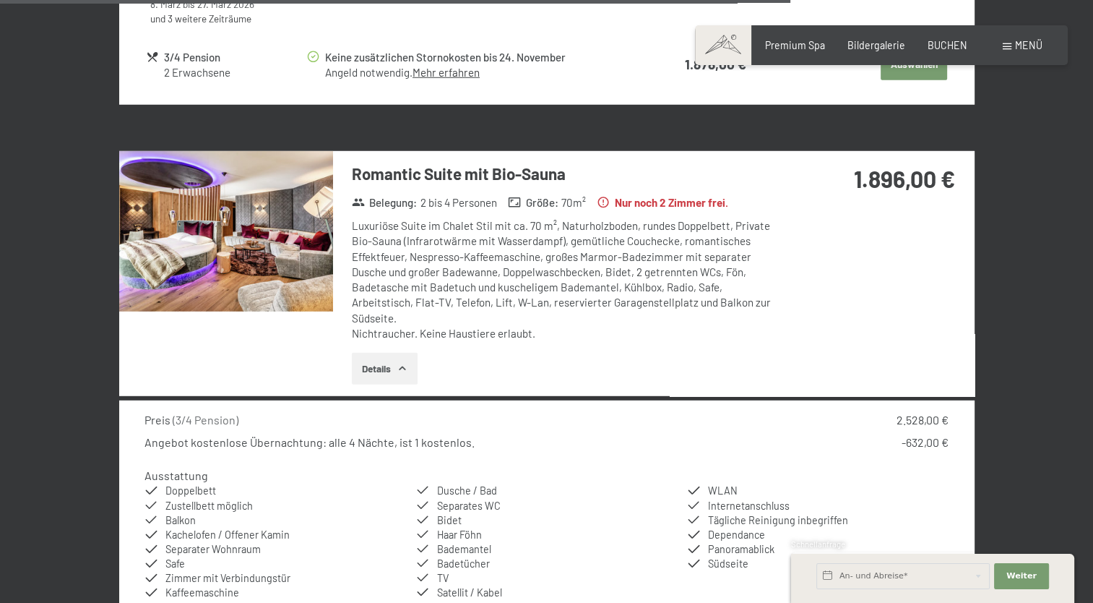
click at [0, 0] on div at bounding box center [0, 0] width 0 height 0
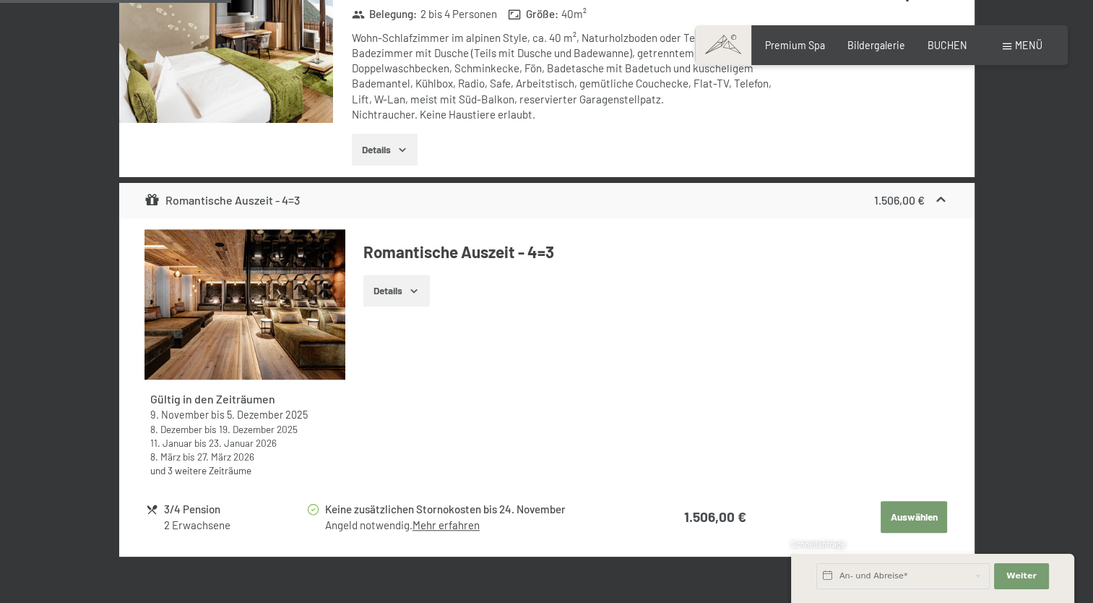
scroll to position [1177, 0]
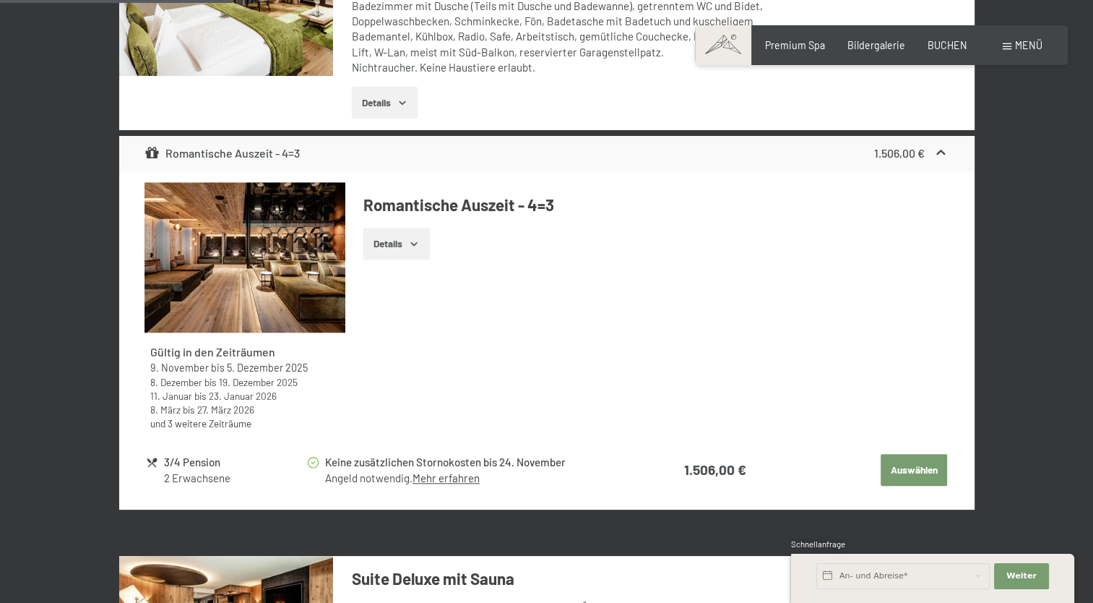
click at [913, 470] on button "Auswählen" at bounding box center [914, 470] width 66 height 32
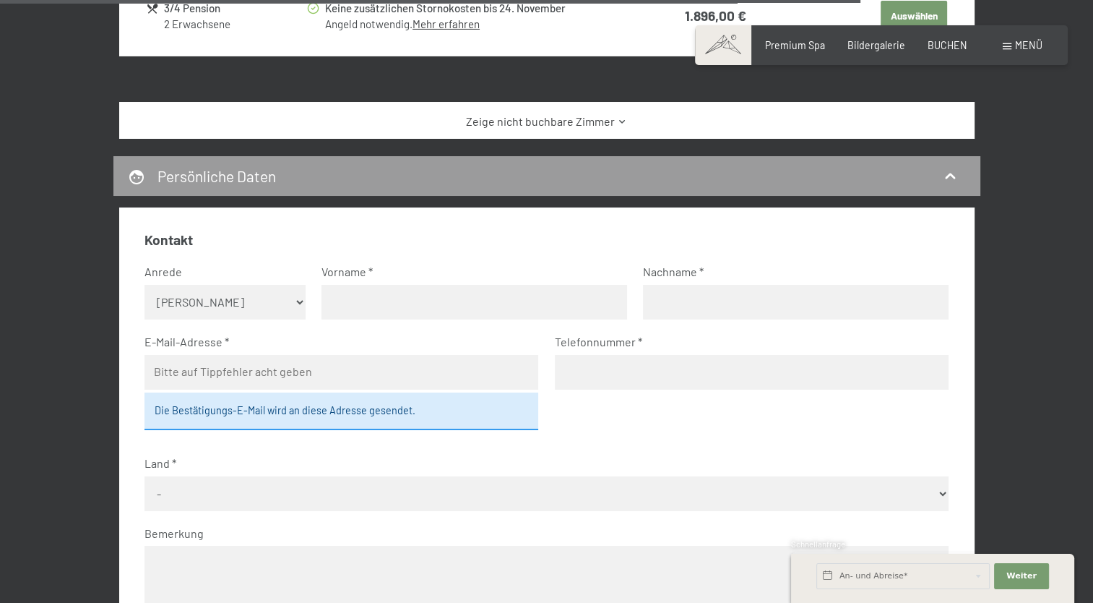
scroll to position [4946, 0]
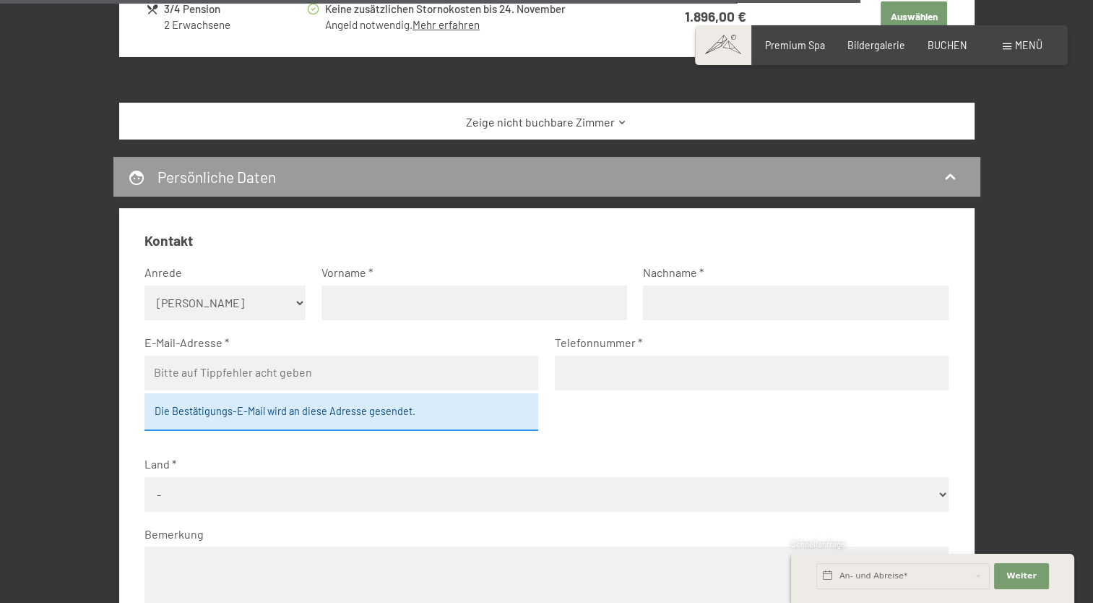
click at [277, 293] on select "Keine Angabe Frau Herr" at bounding box center [225, 302] width 161 height 35
select select "m"
click at [145, 285] on select "Keine Angabe Frau Herr" at bounding box center [225, 302] width 161 height 35
click at [357, 313] on input "text" at bounding box center [475, 302] width 306 height 35
type input "Florian"
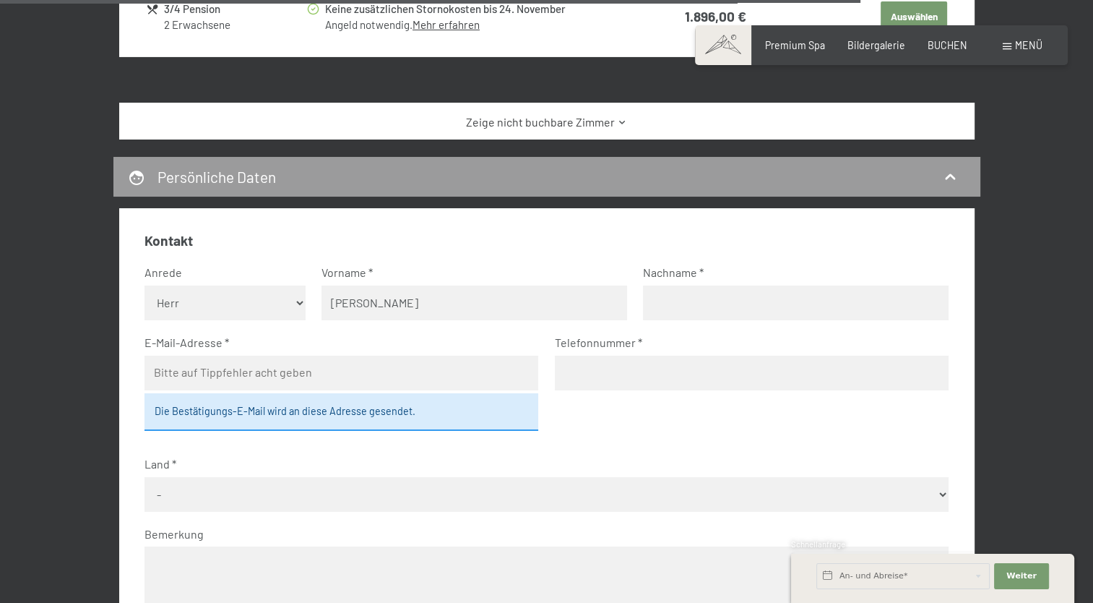
type input "Manhardt"
type input "f.manhardt@me.com"
type input "06601808988"
select select "AUT"
click at [413, 405] on div "Die Bestätigungs-E-Mail wird an diese Adresse gesendet." at bounding box center [342, 412] width 394 height 38
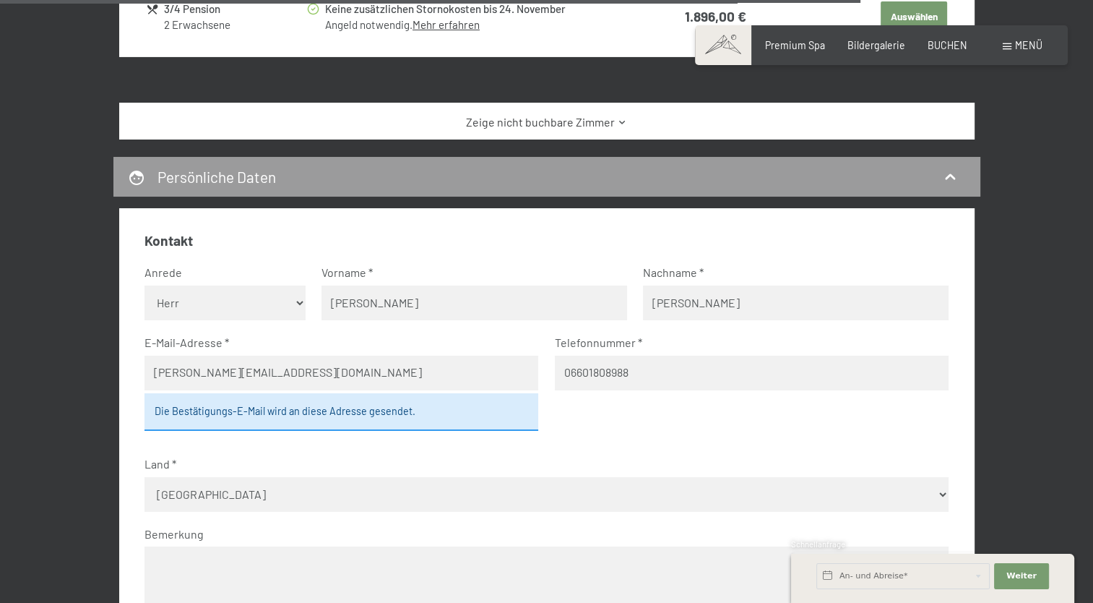
click at [412, 412] on div "Die Bestätigungs-E-Mail wird an diese Adresse gesendet." at bounding box center [342, 412] width 394 height 38
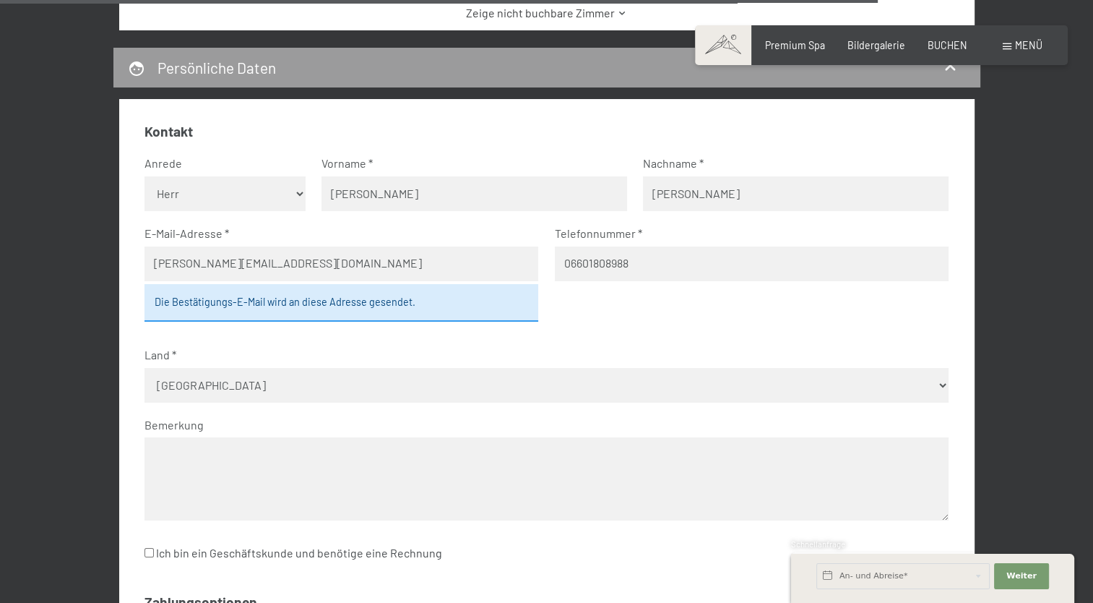
scroll to position [5056, 0]
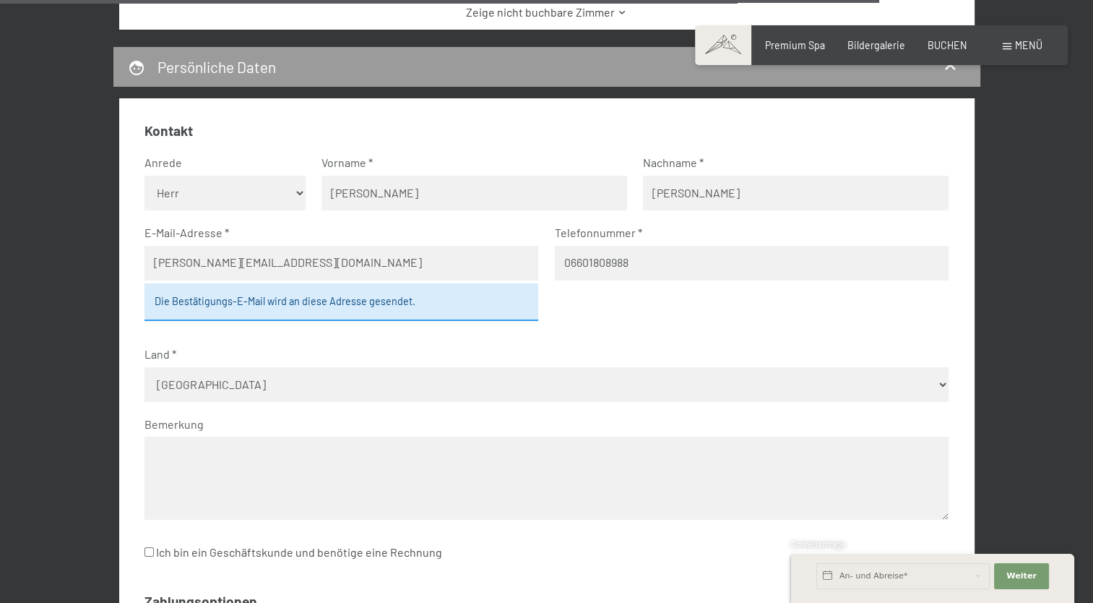
click at [441, 448] on textarea at bounding box center [547, 477] width 804 height 83
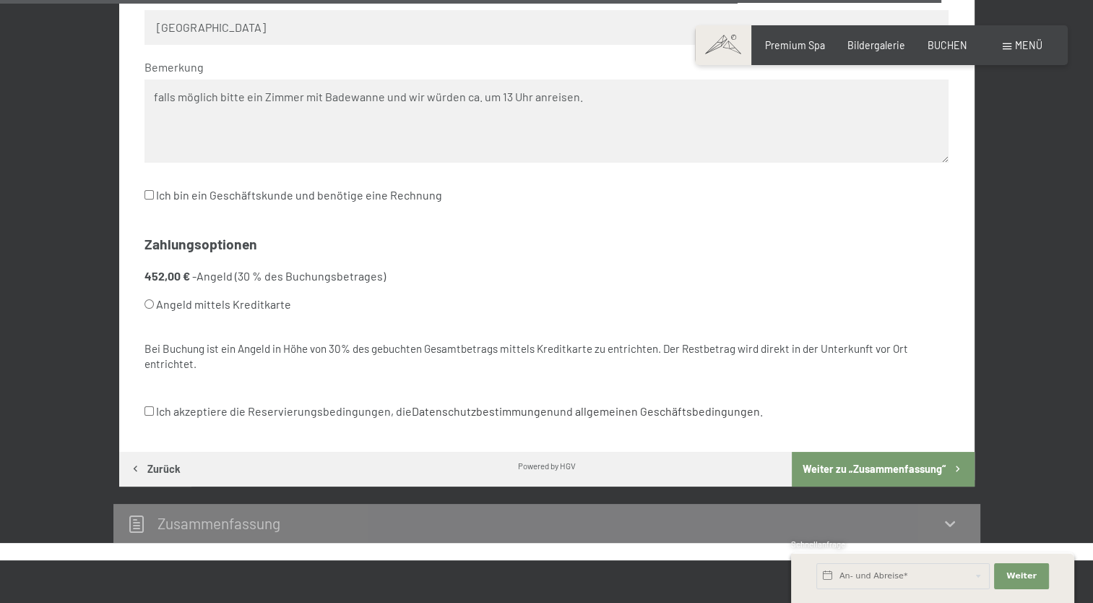
scroll to position [5413, 0]
type textarea "falls möglich bitte ein Zimmer mit Badewanne und wir würden ca. um 13 Uhr anrei…"
click at [150, 308] on input "Angeld mittels Kreditkarte" at bounding box center [149, 304] width 9 height 9
radio input "true"
click at [153, 419] on label "Ich akzeptiere die Reservierungsbedingungen, die Datenschutzbestimmungen und al…" at bounding box center [454, 411] width 618 height 27
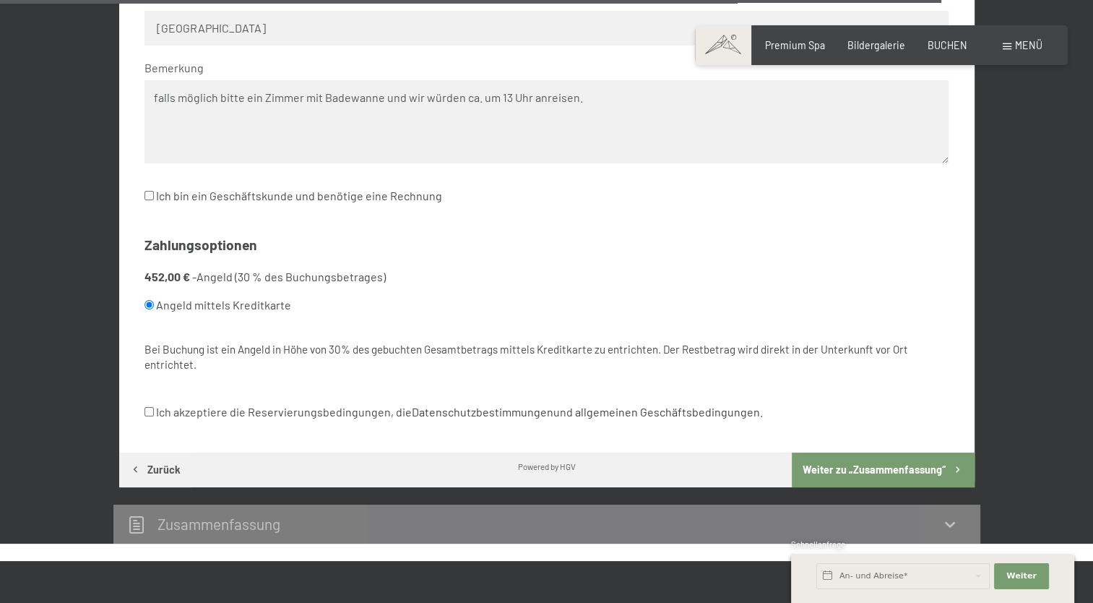
click at [153, 416] on input "Ich akzeptiere die Reservierungsbedingungen, die Datenschutzbestimmungen und al…" at bounding box center [149, 411] width 9 height 9
checkbox input "true"
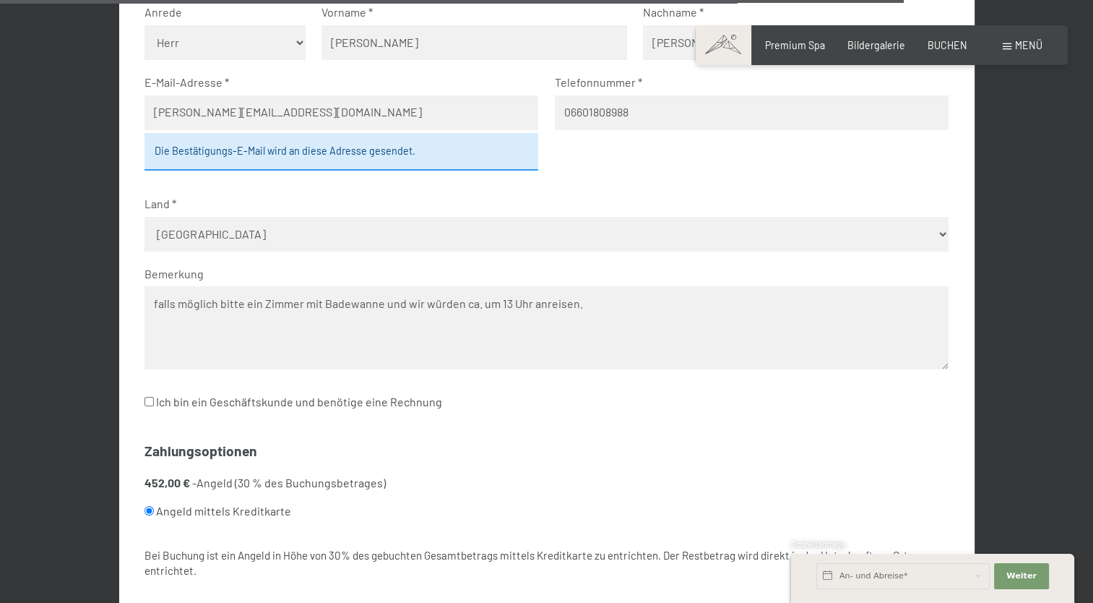
scroll to position [5196, 0]
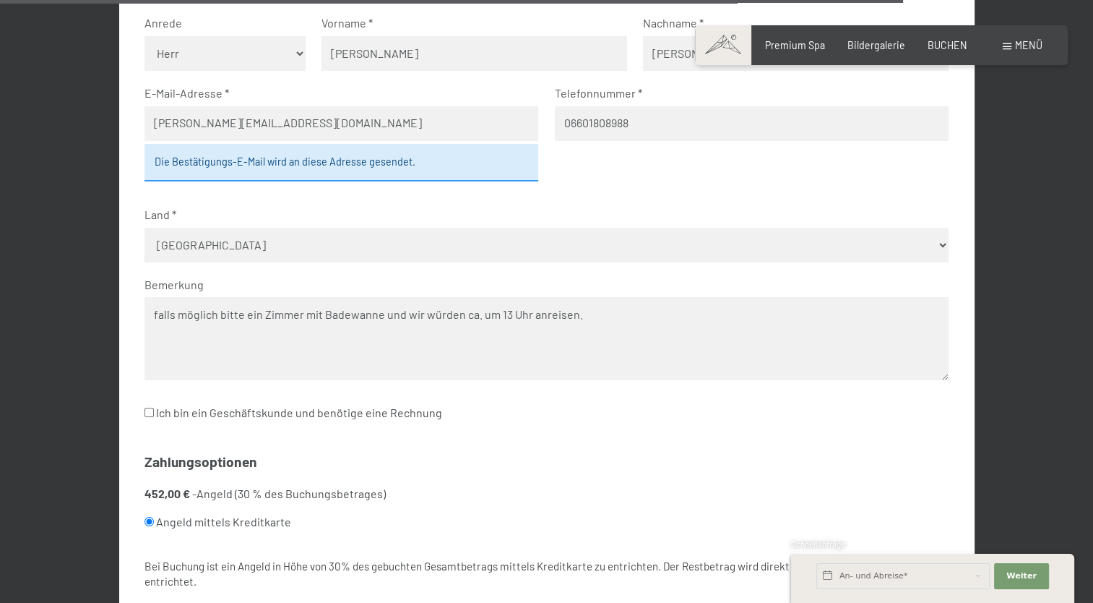
click at [673, 316] on textarea "falls möglich bitte ein Zimmer mit Badewanne und wir würden ca. um 13 Uhr anrei…" at bounding box center [547, 338] width 804 height 83
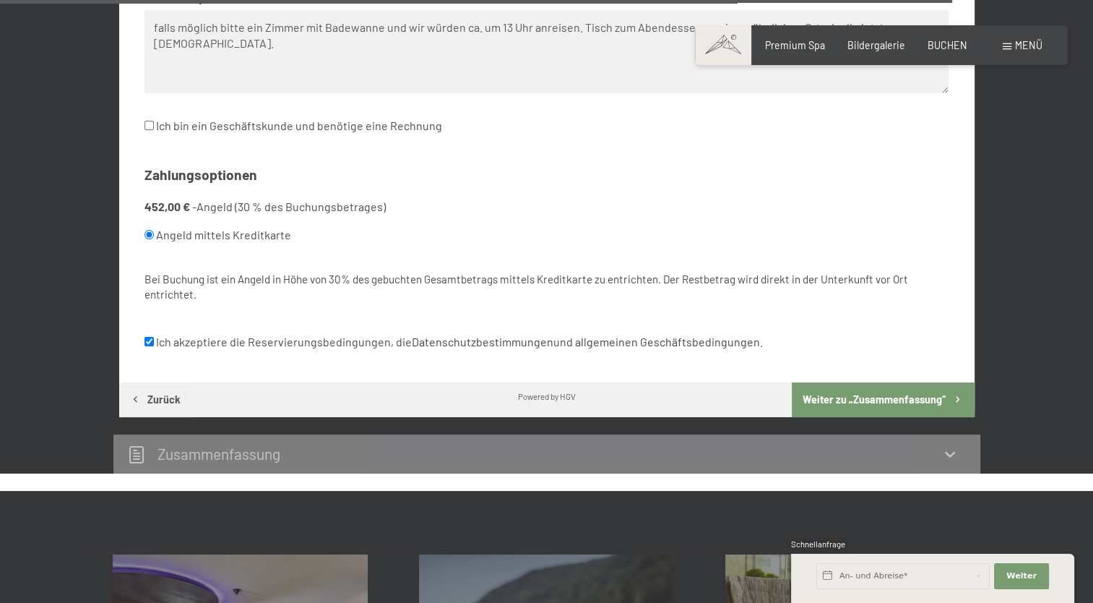
scroll to position [5483, 0]
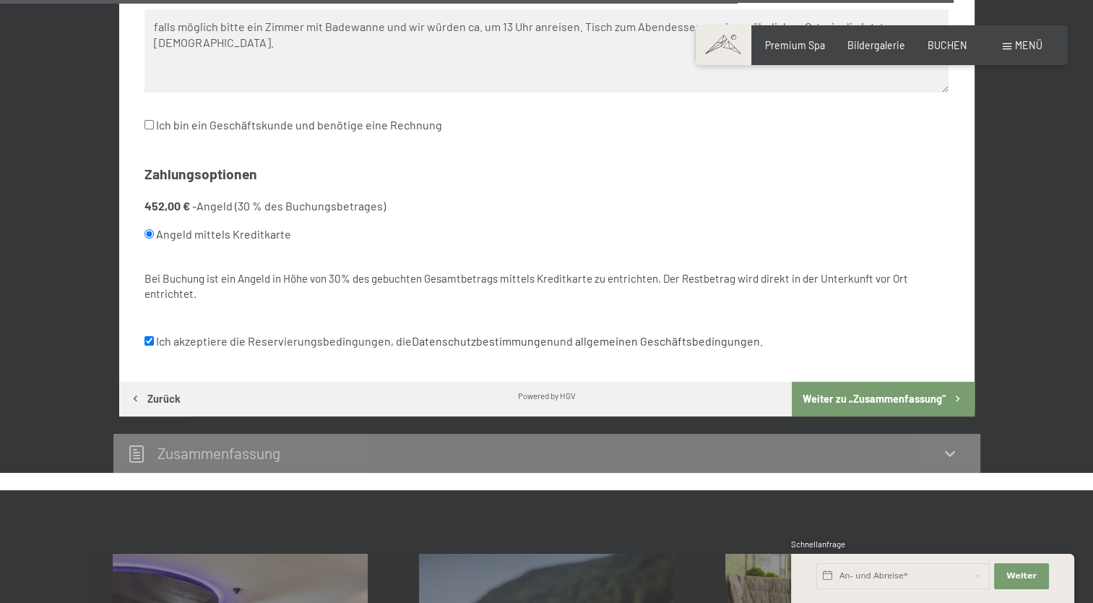
type textarea "falls möglich bitte ein Zimmer mit Badewanne und wir würden ca. um 13 Uhr anrei…"
click at [840, 387] on button "Weiter zu „Zusammen­fassung“" at bounding box center [883, 398] width 182 height 35
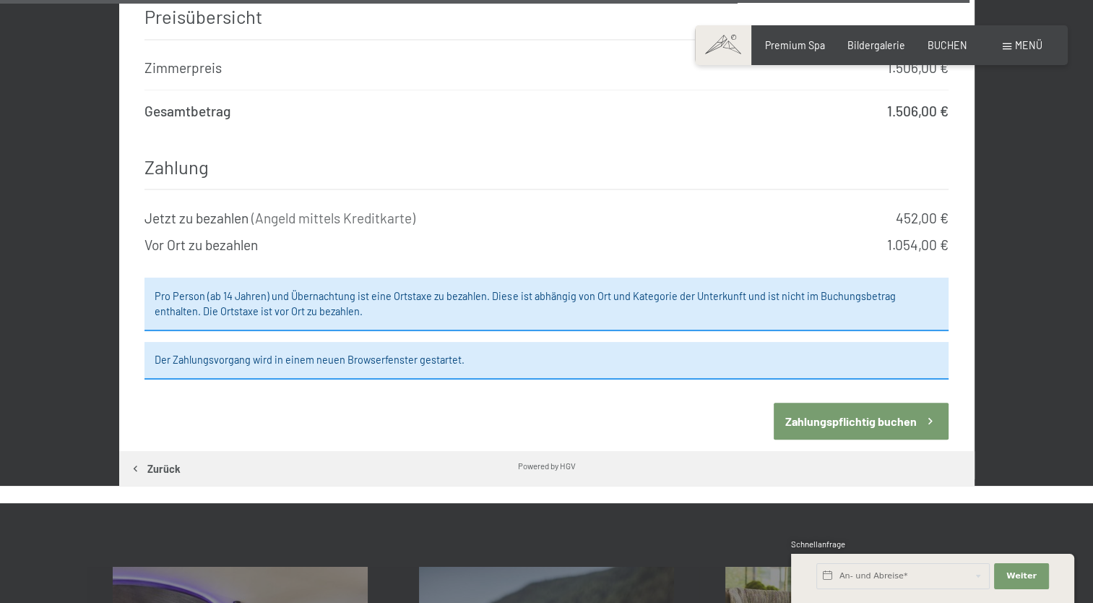
scroll to position [6144, 0]
click at [835, 402] on button "Zahlungspflichtig buchen" at bounding box center [861, 420] width 175 height 37
